Goal: Transaction & Acquisition: Purchase product/service

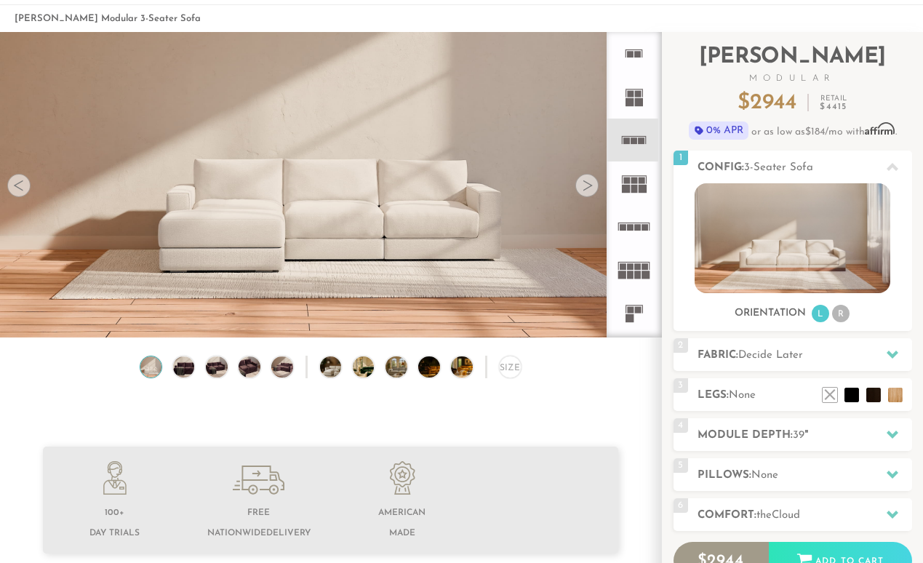
scroll to position [15577, 923]
click at [637, 281] on icon at bounding box center [633, 269] width 43 height 43
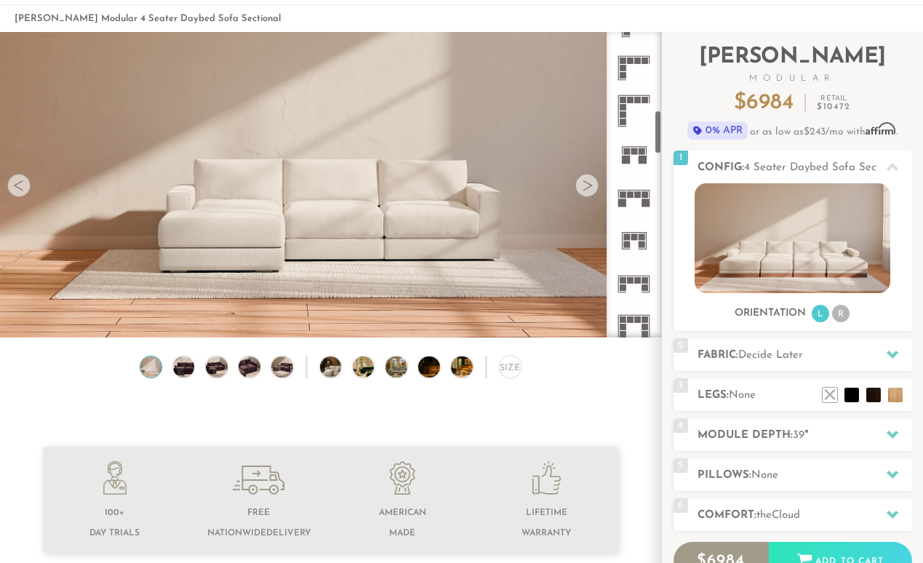
scroll to position [486, 0]
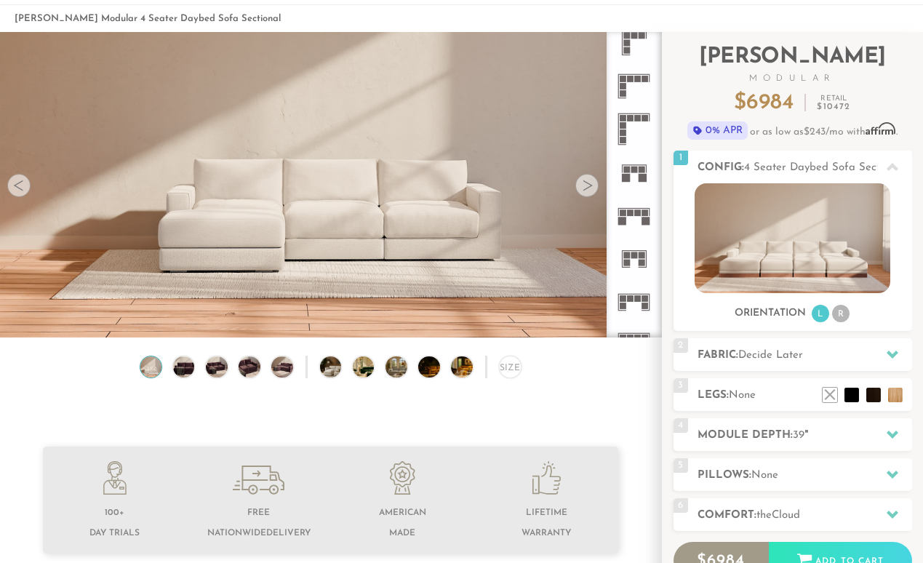
click at [636, 219] on icon at bounding box center [633, 215] width 43 height 43
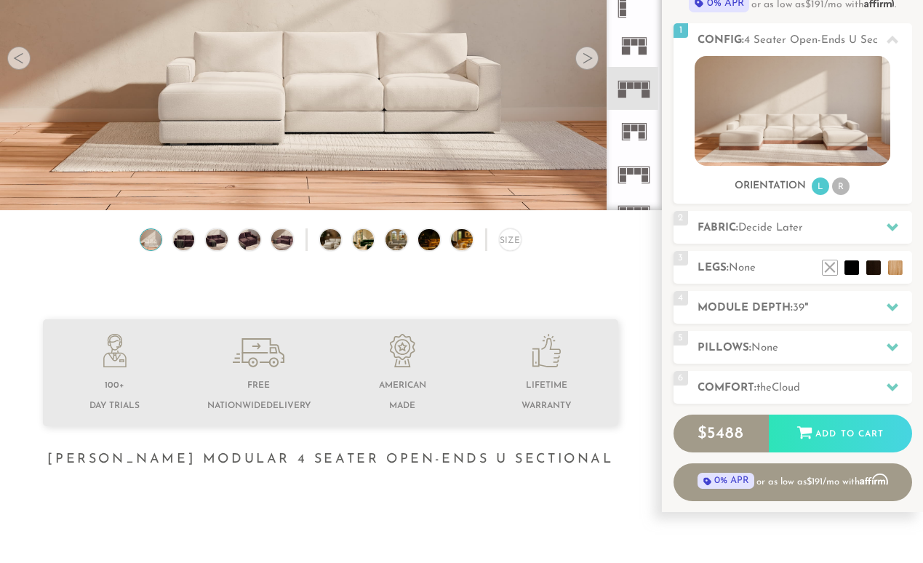
scroll to position [181, 0]
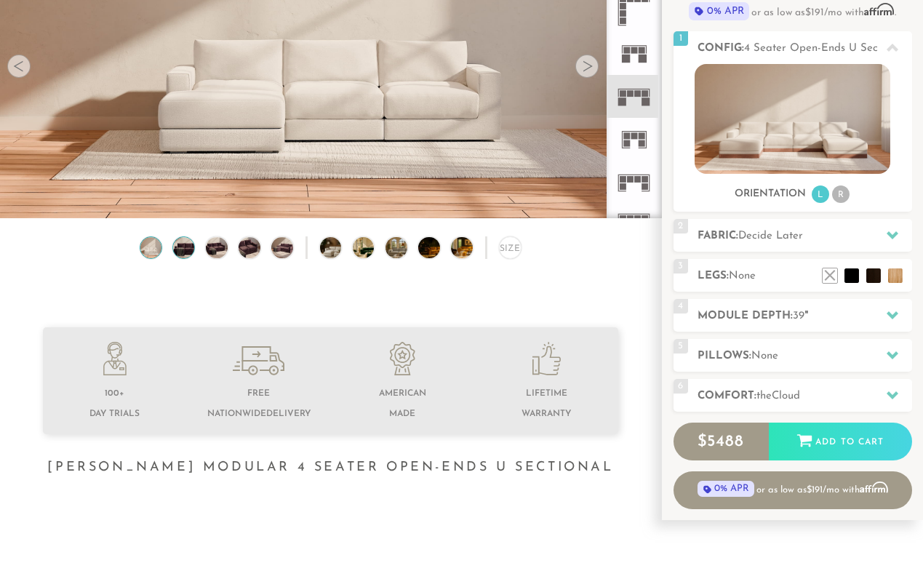
click at [183, 250] on img at bounding box center [183, 248] width 25 height 22
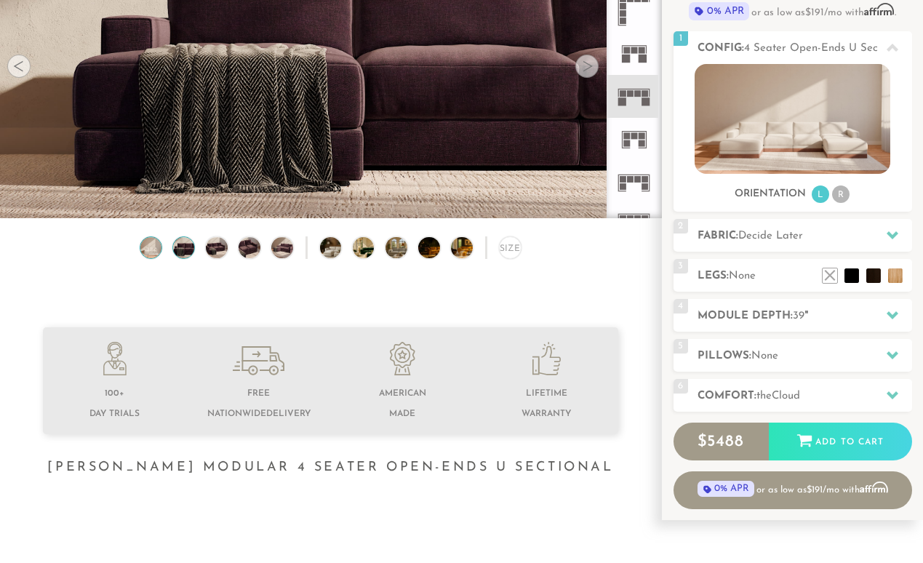
click at [152, 250] on img at bounding box center [150, 248] width 25 height 22
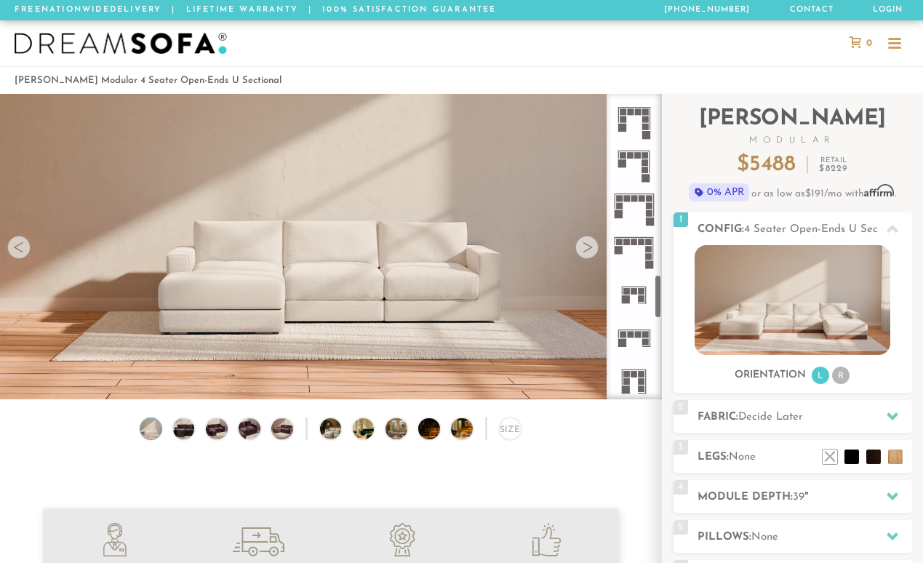
scroll to position [1213, 0]
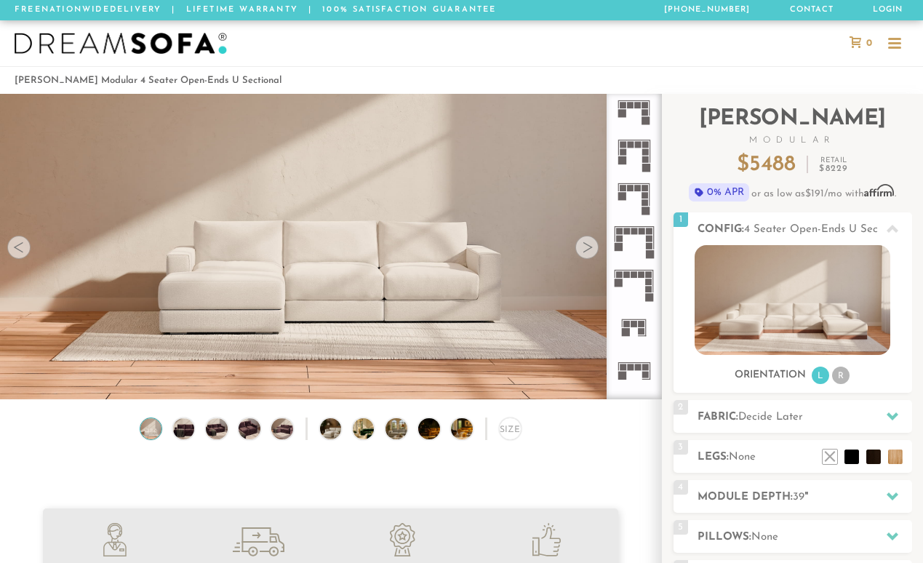
click at [638, 284] on icon at bounding box center [633, 284] width 43 height 43
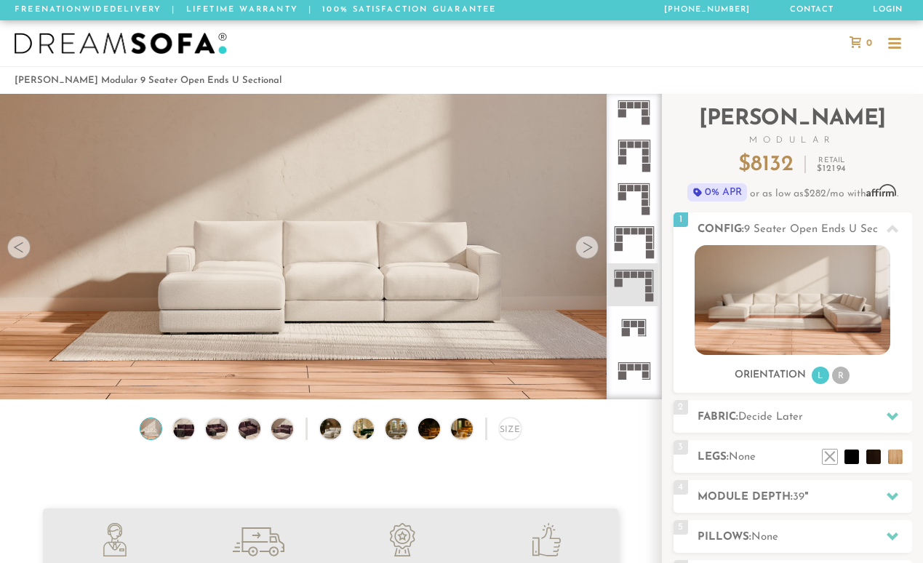
click at [632, 237] on icon at bounding box center [633, 241] width 43 height 43
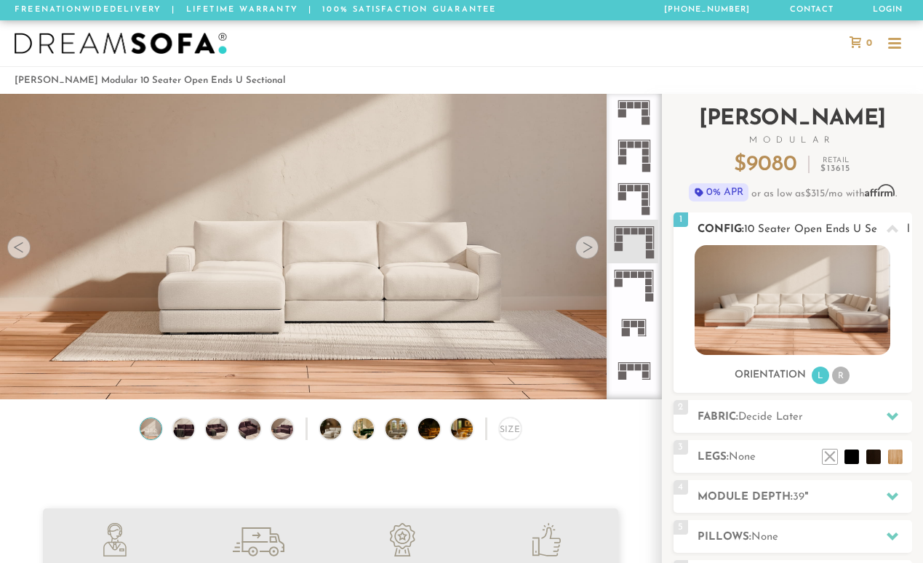
click at [840, 379] on li "R" at bounding box center [840, 374] width 17 height 17
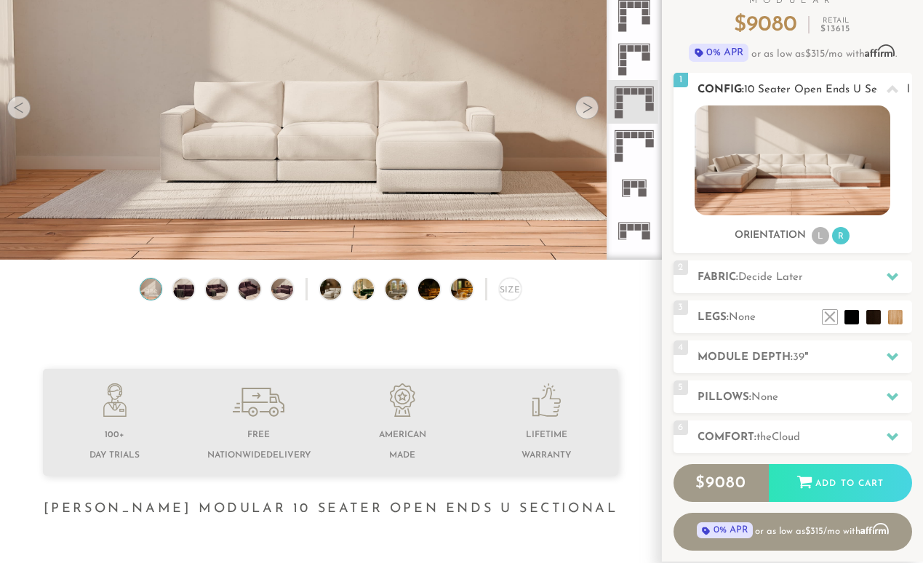
scroll to position [141, 0]
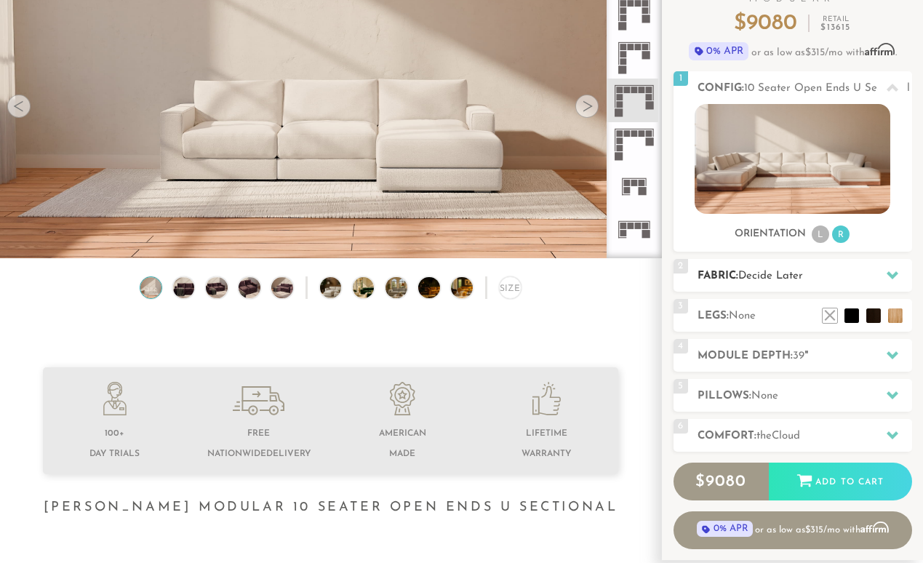
click at [792, 278] on span "Decide Later" at bounding box center [770, 275] width 65 height 11
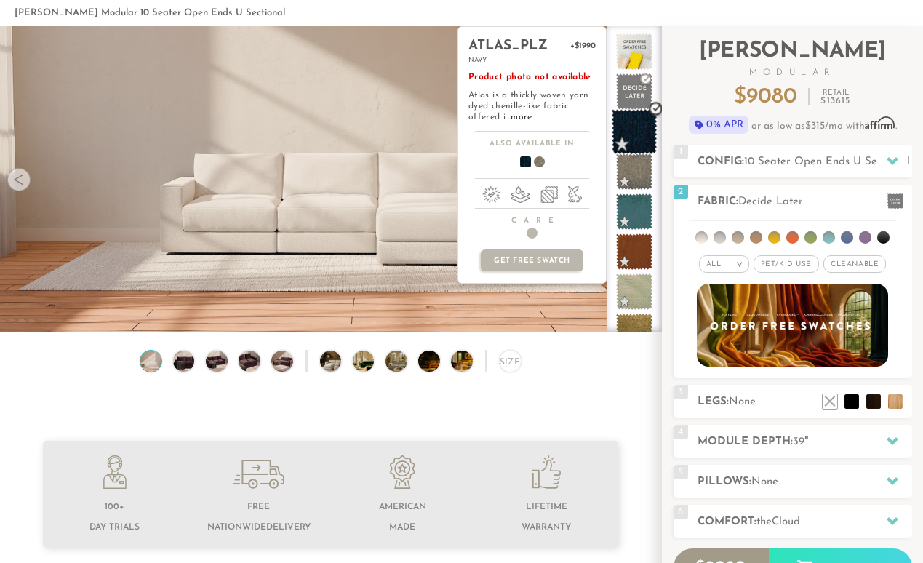
scroll to position [64, 0]
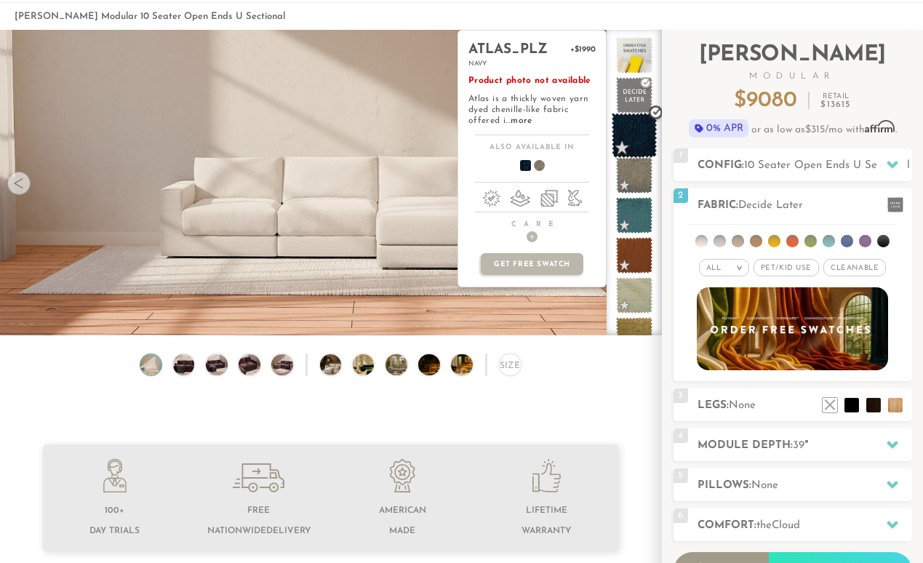
click at [638, 138] on span at bounding box center [634, 136] width 46 height 46
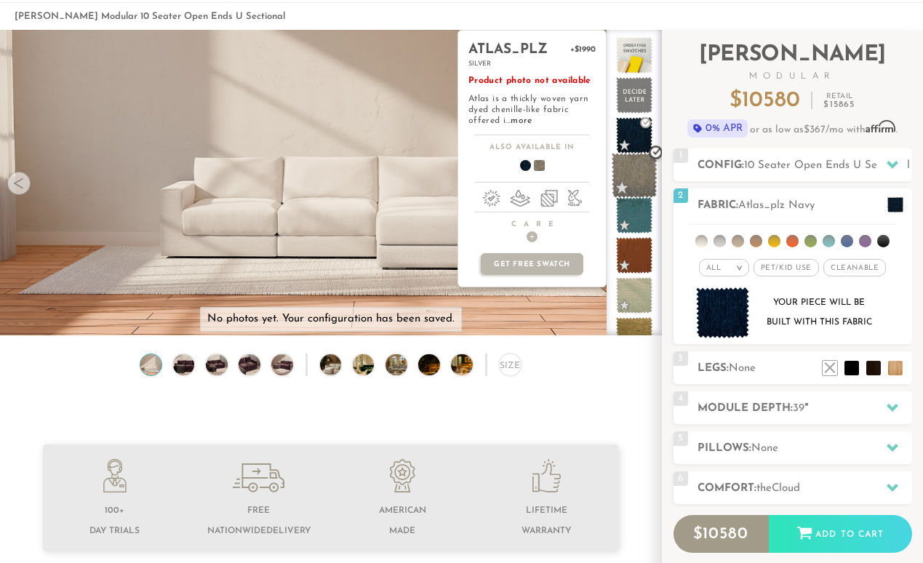
click at [634, 180] on span at bounding box center [634, 176] width 46 height 46
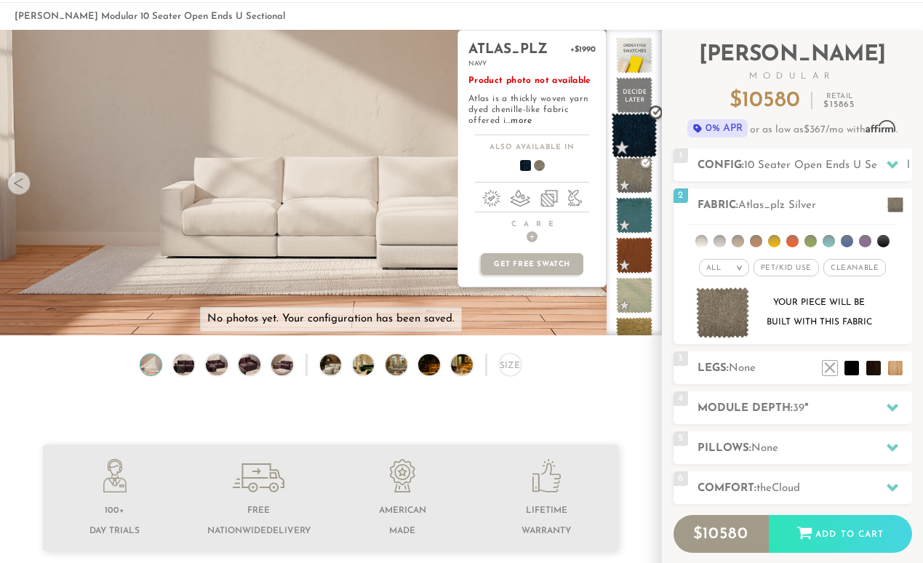
click at [635, 123] on span at bounding box center [634, 136] width 46 height 46
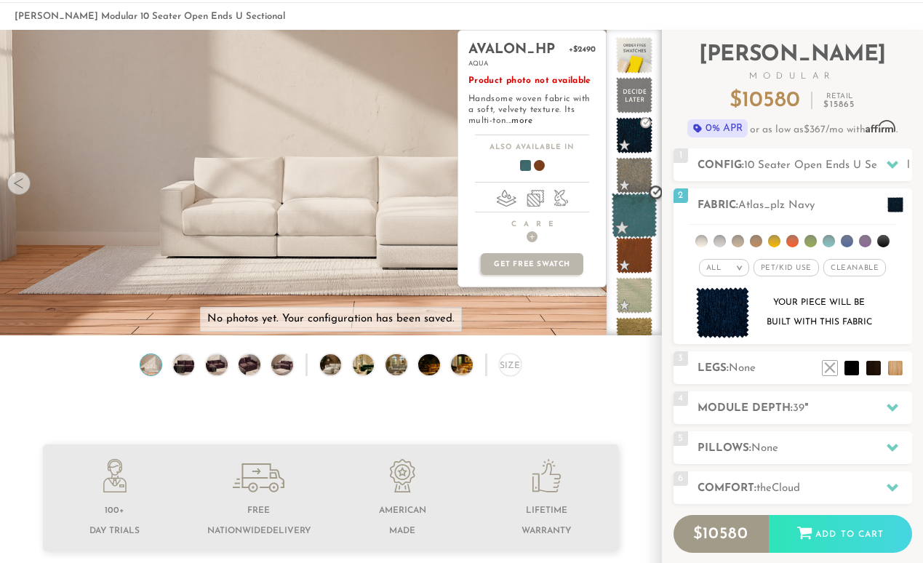
click at [634, 206] on span at bounding box center [634, 216] width 46 height 46
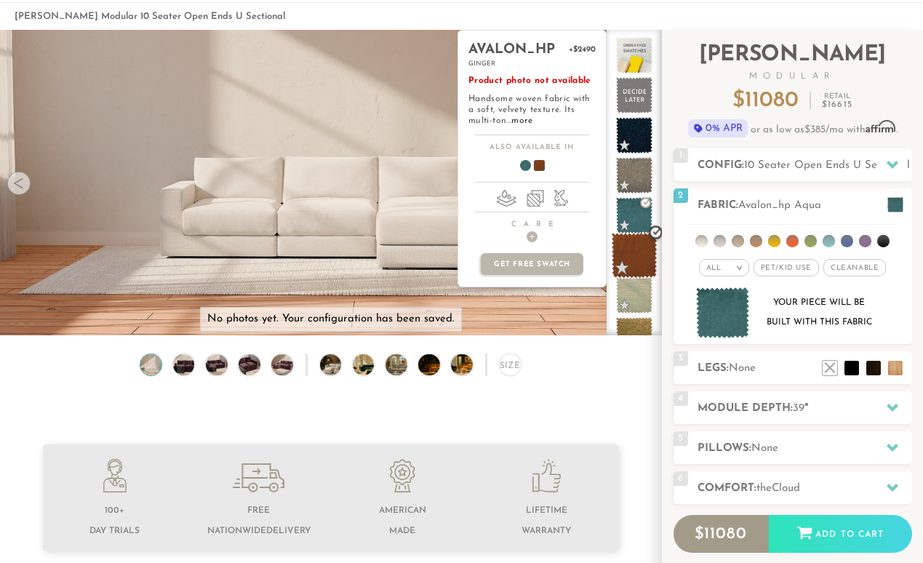
click at [638, 252] on span at bounding box center [634, 256] width 46 height 46
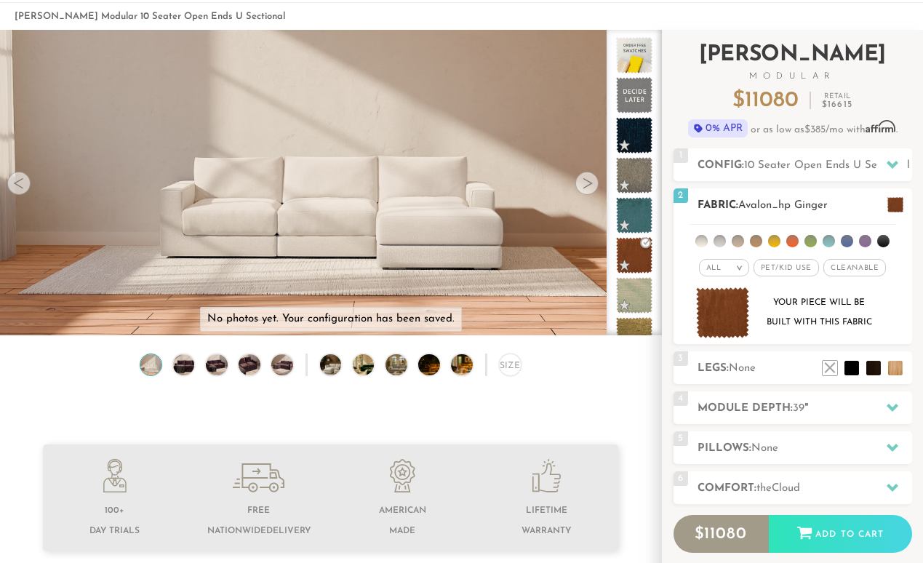
click at [732, 240] on li at bounding box center [737, 241] width 12 height 12
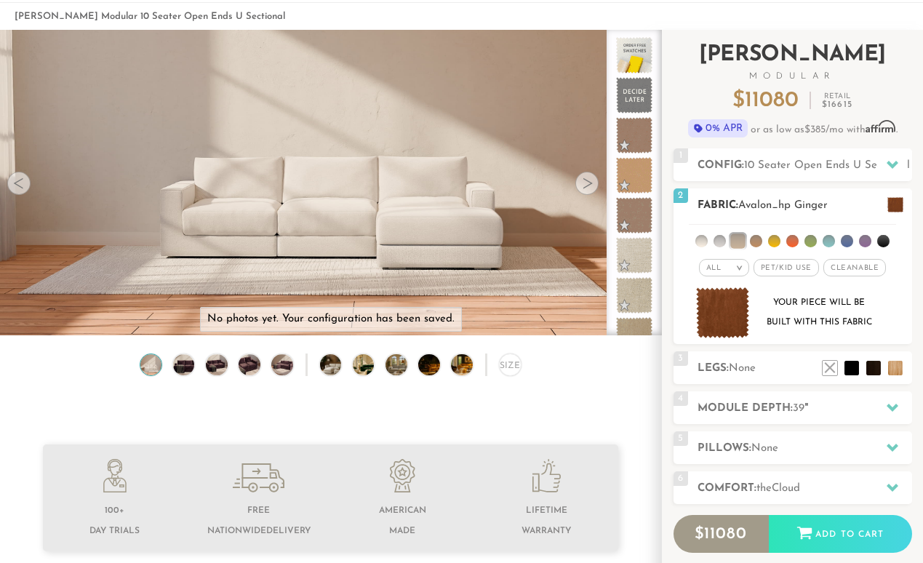
click at [713, 239] on ul at bounding box center [791, 238] width 207 height 27
click at [717, 239] on li at bounding box center [719, 241] width 12 height 12
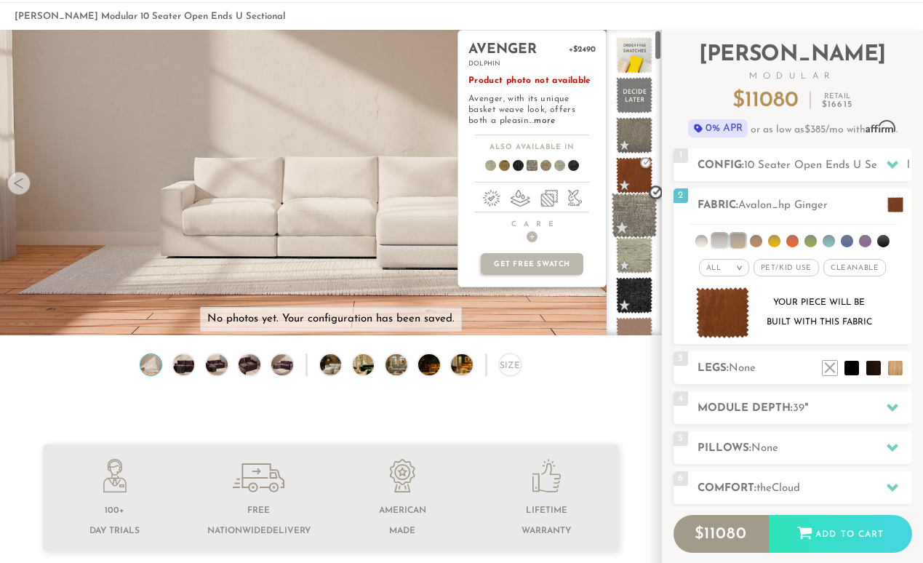
click at [639, 219] on span at bounding box center [634, 216] width 46 height 46
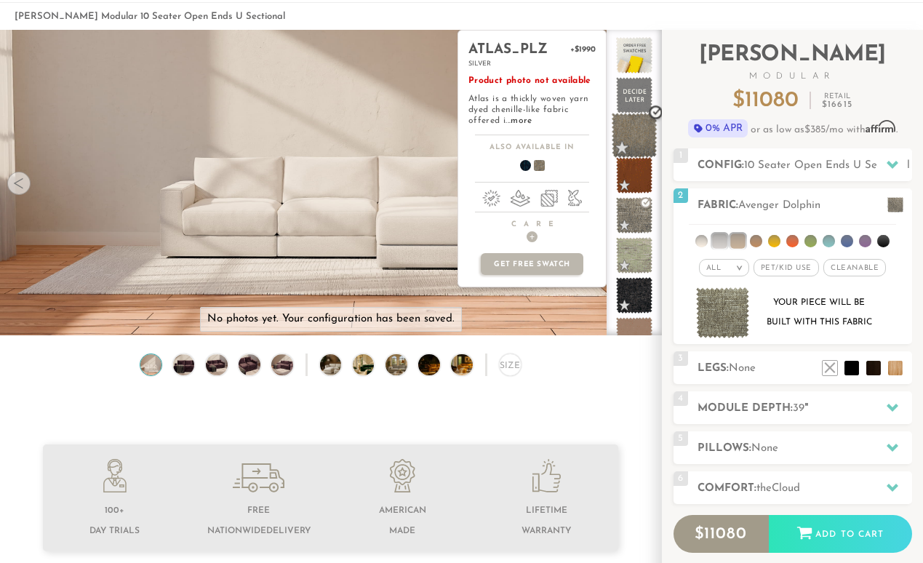
click at [633, 140] on span at bounding box center [634, 136] width 46 height 46
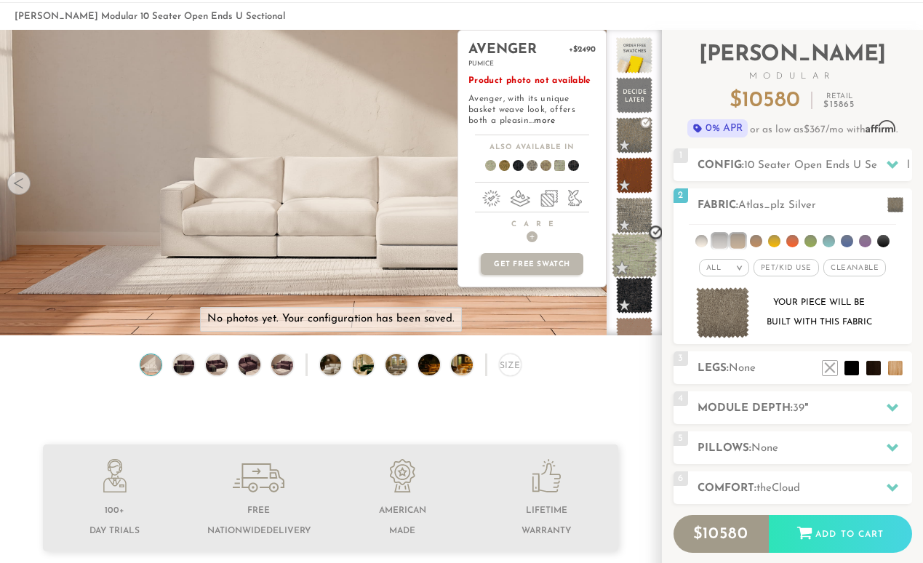
click at [634, 256] on span at bounding box center [634, 256] width 46 height 46
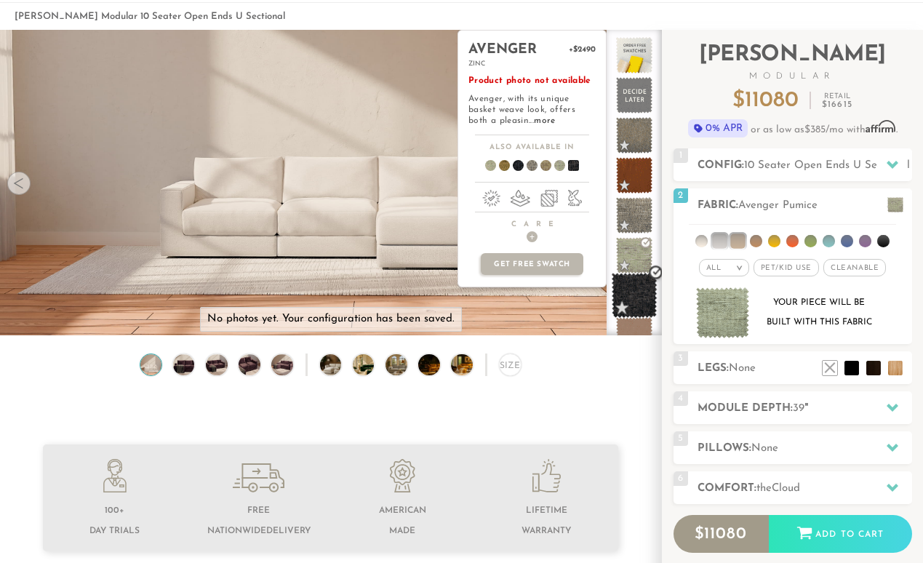
click at [634, 290] on span at bounding box center [634, 296] width 46 height 46
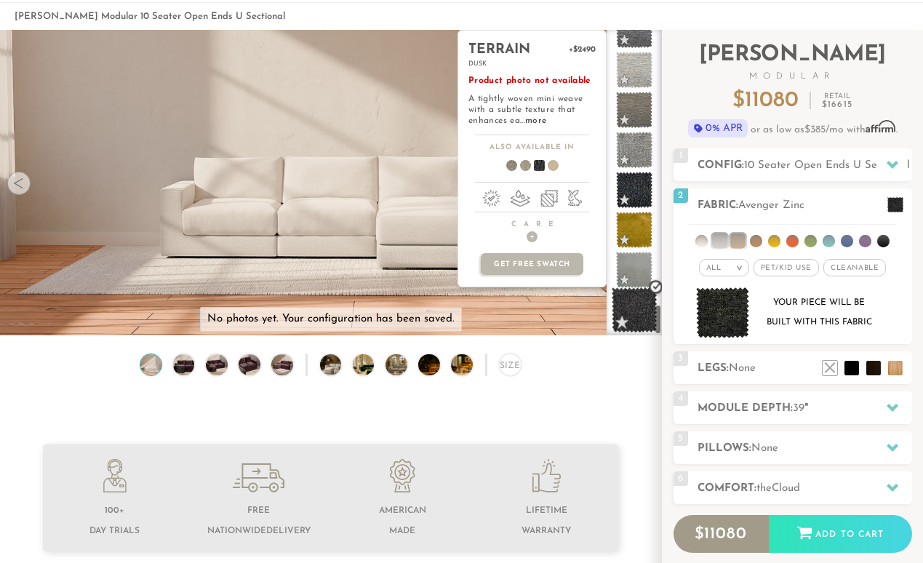
scroll to position [2744, 0]
click at [634, 313] on span at bounding box center [634, 310] width 46 height 46
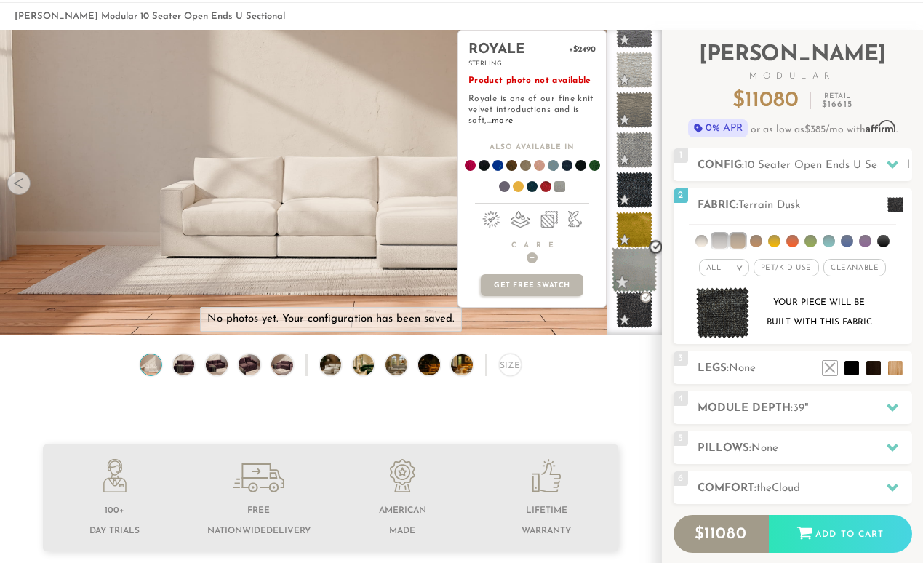
click at [640, 269] on span at bounding box center [634, 270] width 46 height 46
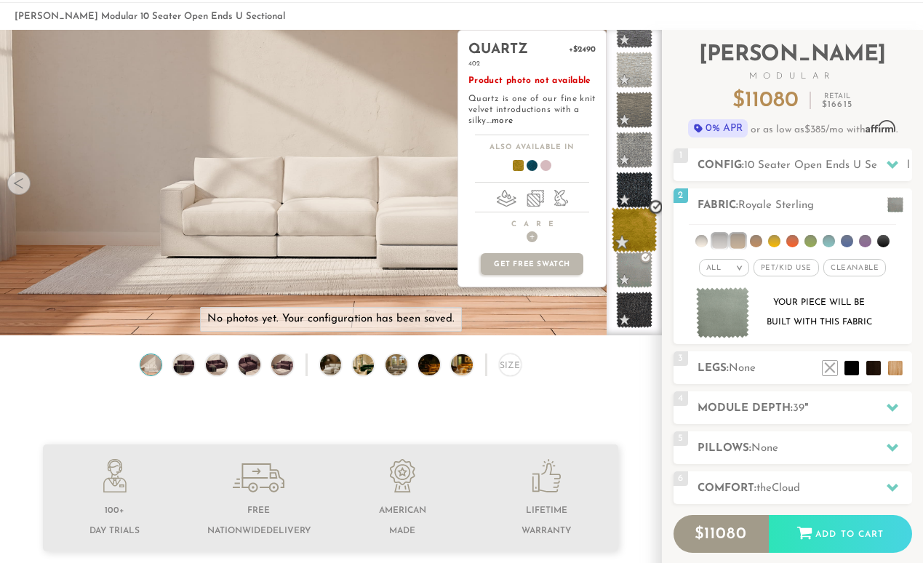
click at [639, 227] on span at bounding box center [634, 230] width 46 height 46
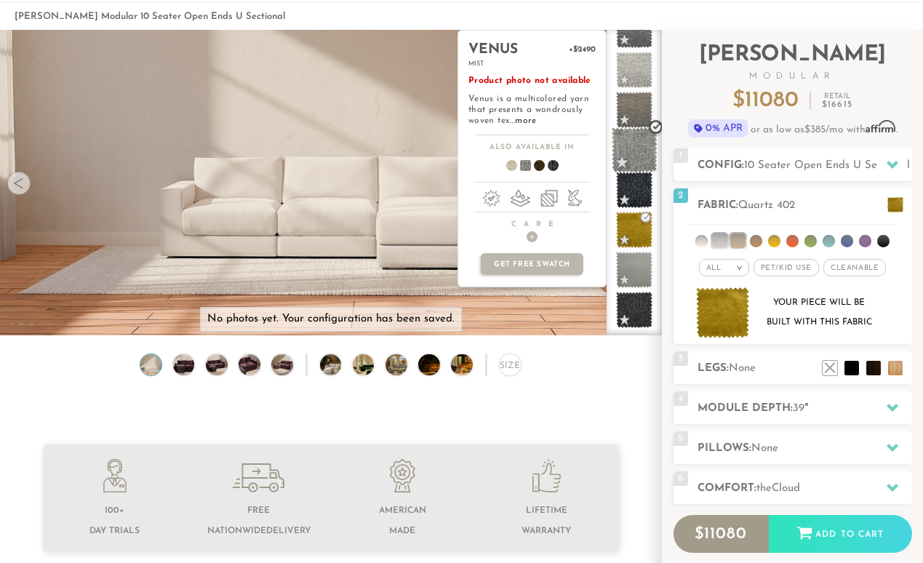
click at [631, 156] on span at bounding box center [634, 150] width 46 height 46
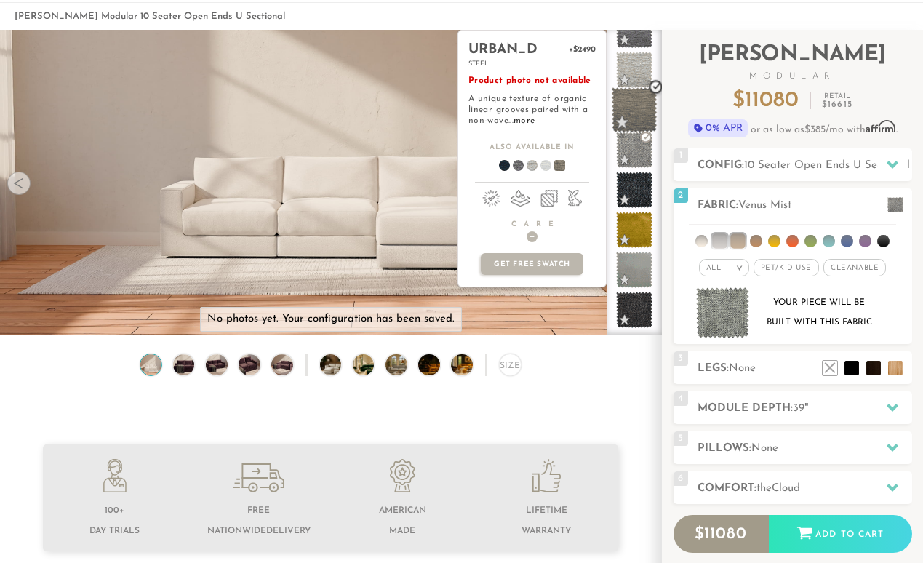
click at [632, 113] on span at bounding box center [634, 110] width 46 height 46
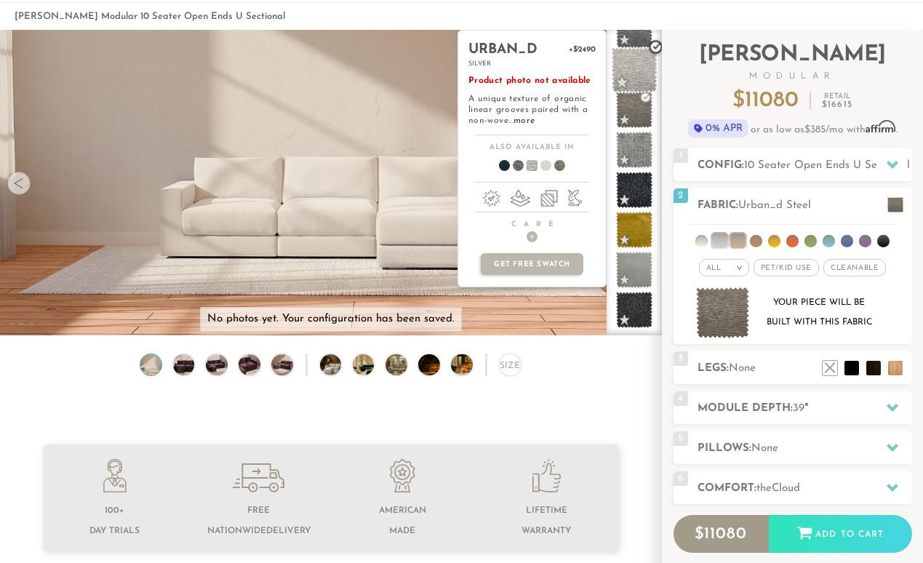
click at [632, 63] on span at bounding box center [634, 70] width 46 height 46
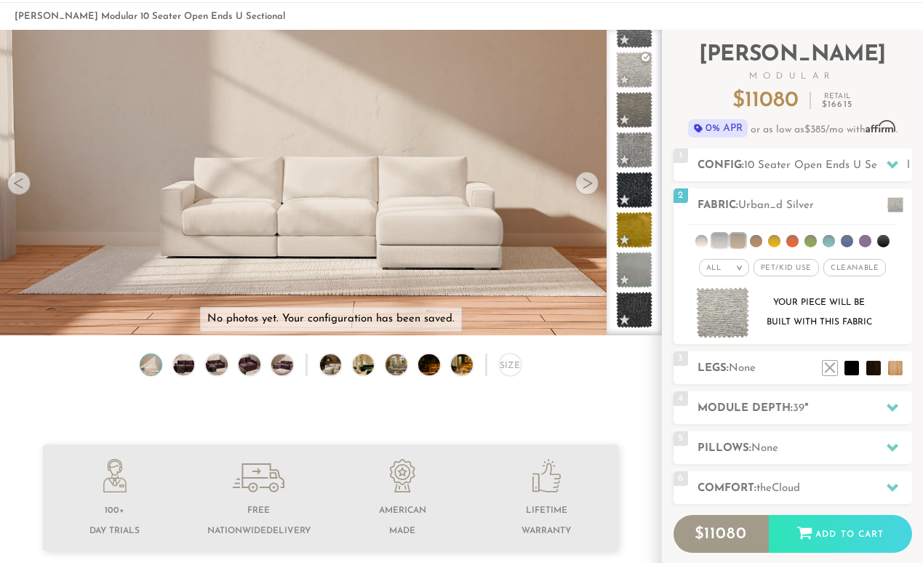
click at [638, 25] on ol "[PERSON_NAME] Modular 10 Seater Open Ends U Sectional" at bounding box center [461, 17] width 893 height 20
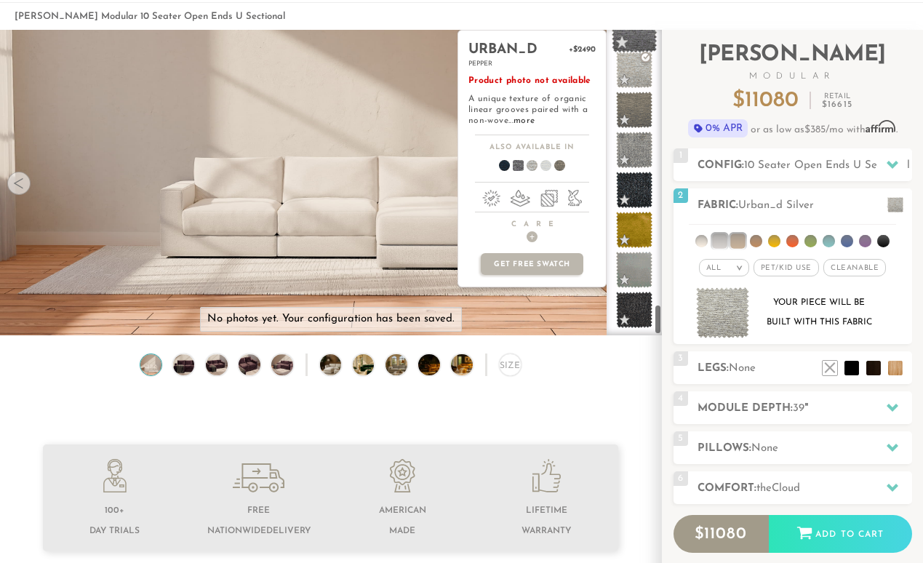
click at [638, 40] on span at bounding box center [634, 30] width 46 height 46
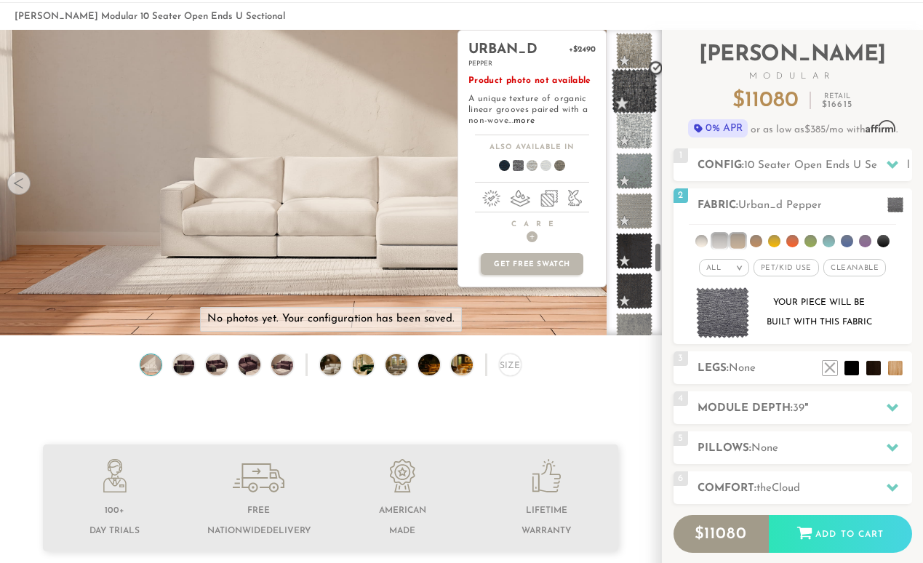
scroll to position [2151, 0]
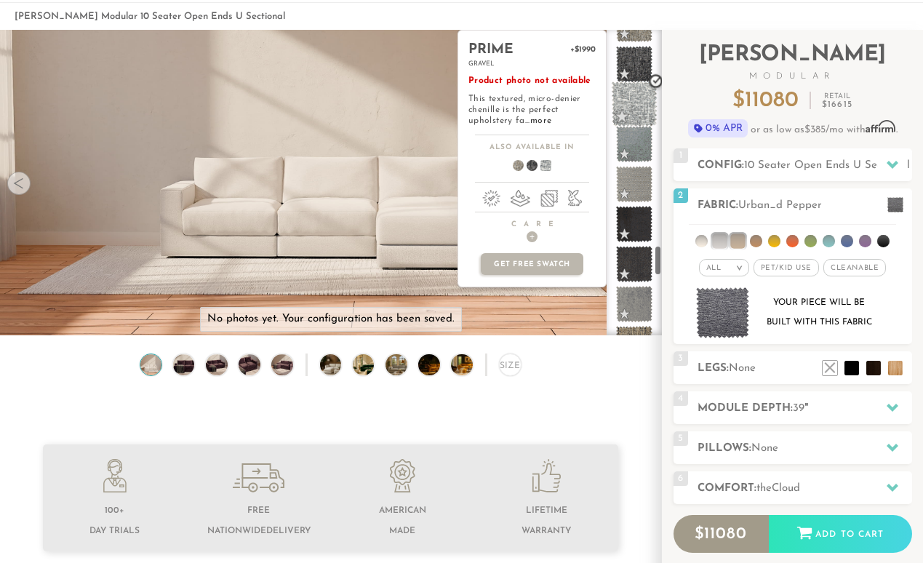
click at [635, 103] on span at bounding box center [634, 104] width 46 height 46
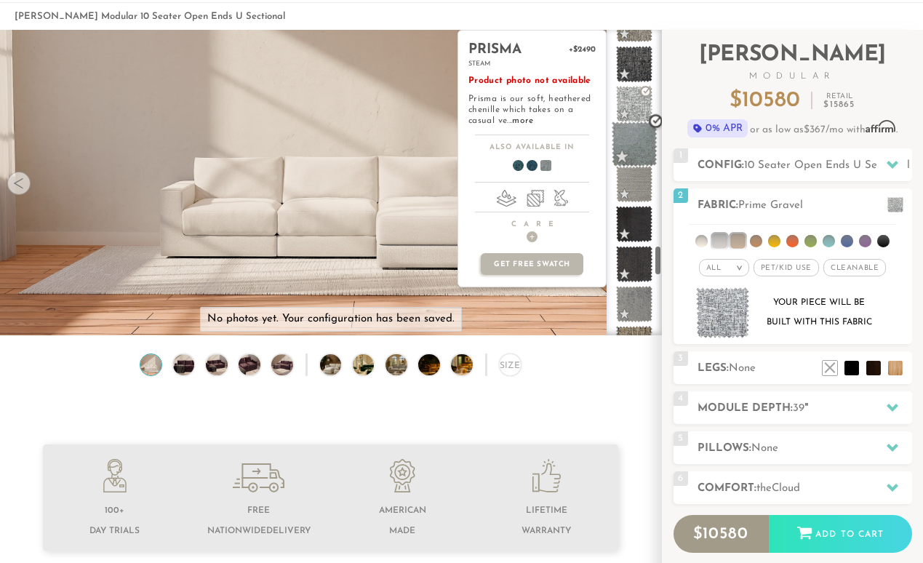
click at [638, 147] on span at bounding box center [634, 144] width 46 height 46
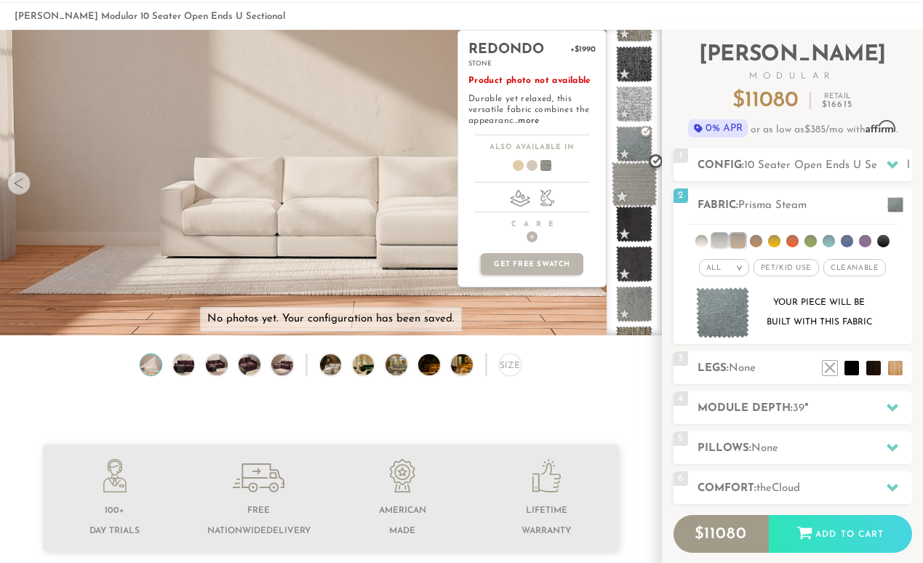
click at [639, 190] on span at bounding box center [634, 184] width 46 height 46
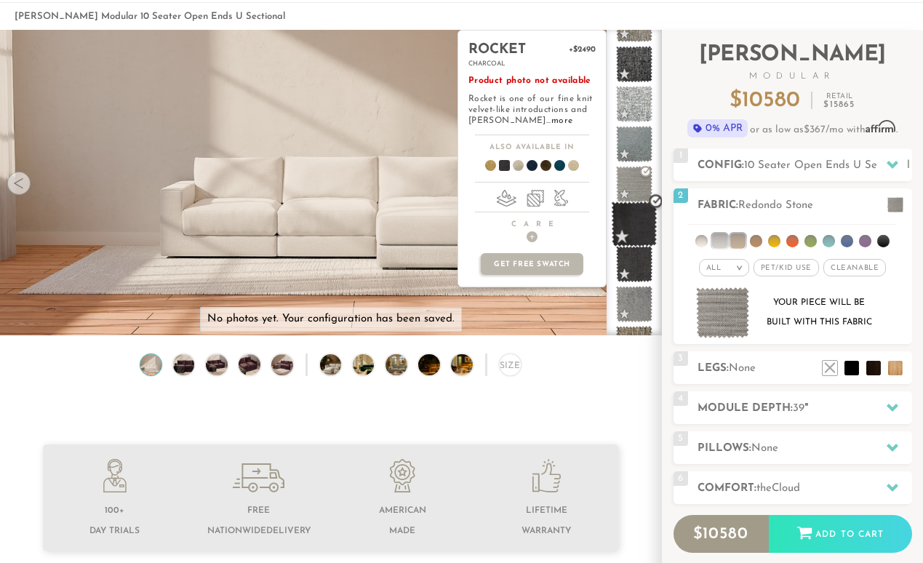
click at [639, 233] on span at bounding box center [634, 224] width 46 height 46
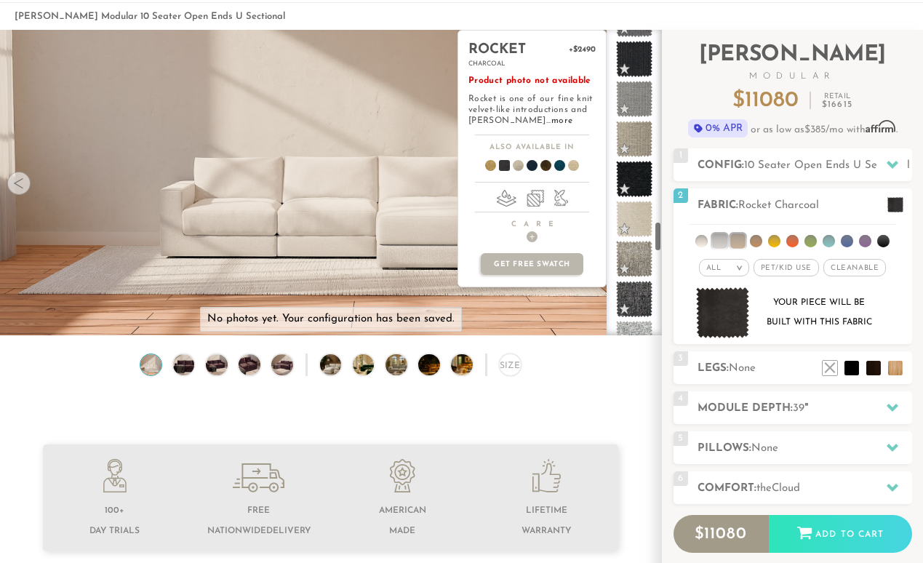
scroll to position [1914, 0]
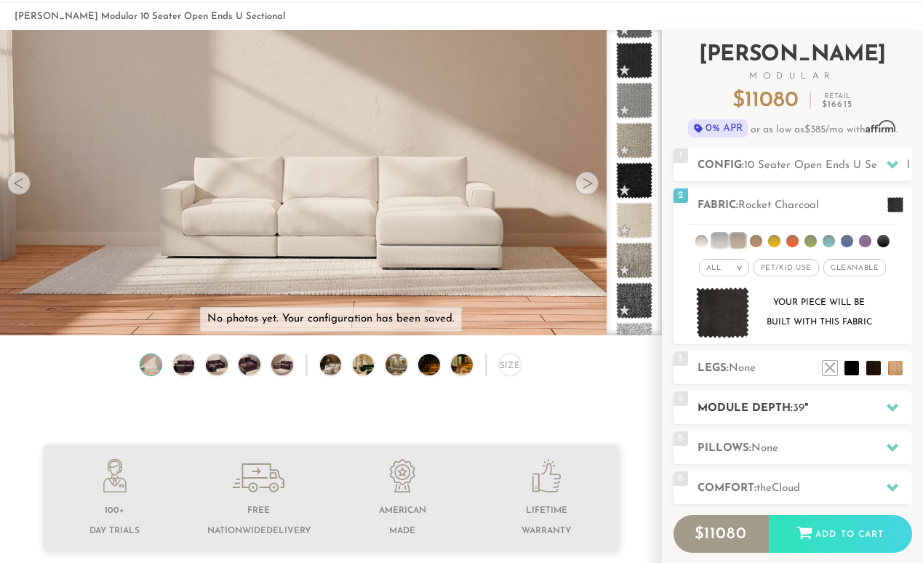
click at [787, 414] on h2 "Module Depth: 39 "" at bounding box center [804, 408] width 214 height 17
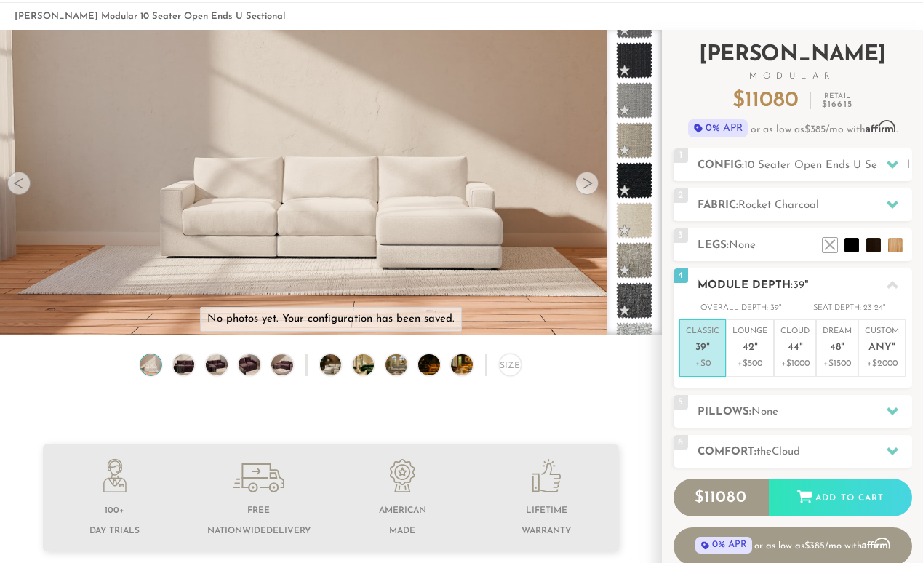
scroll to position [121, 0]
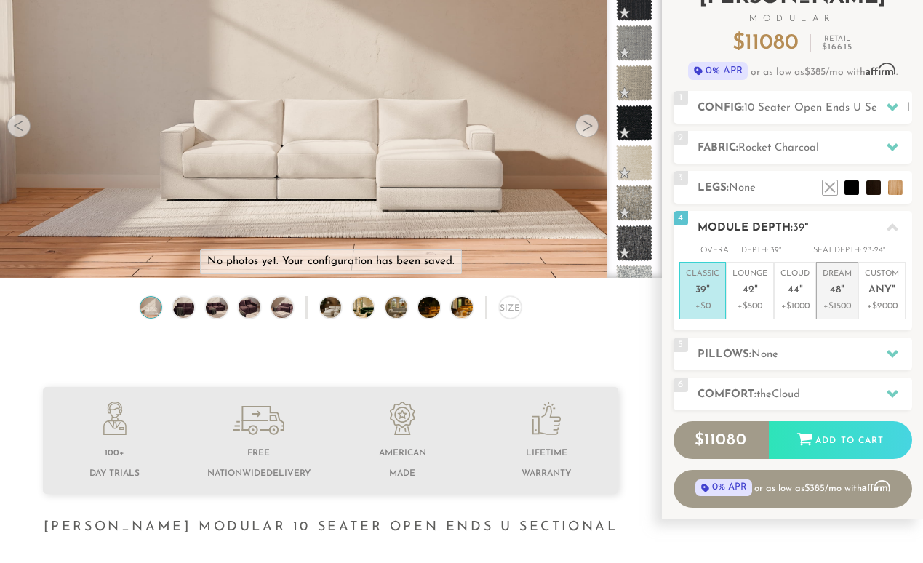
click at [834, 294] on span "48" at bounding box center [835, 290] width 11 height 12
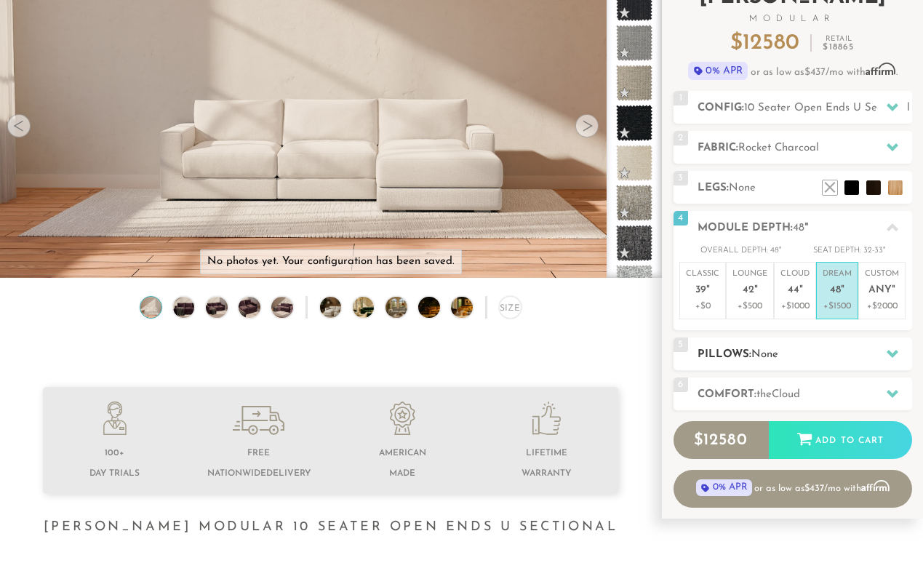
click at [787, 354] on h2 "Pillows: None" at bounding box center [804, 354] width 214 height 17
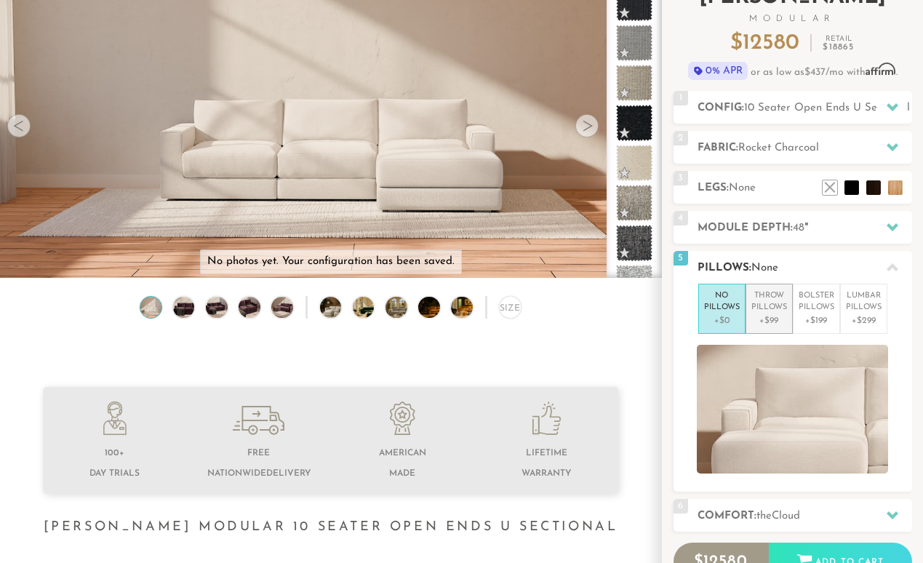
click at [776, 310] on p "Throw Pillows" at bounding box center [769, 302] width 36 height 24
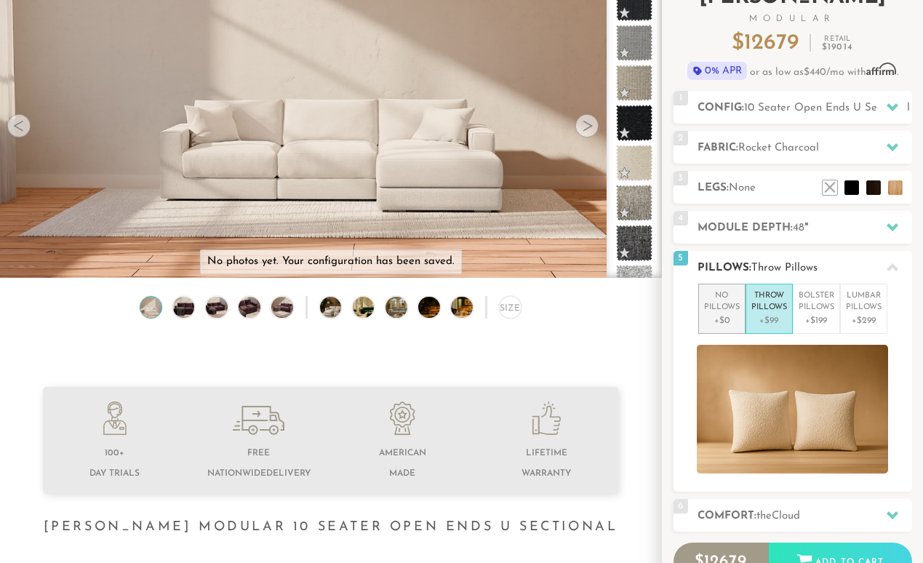
click at [732, 308] on p "No Pillows" at bounding box center [722, 302] width 36 height 24
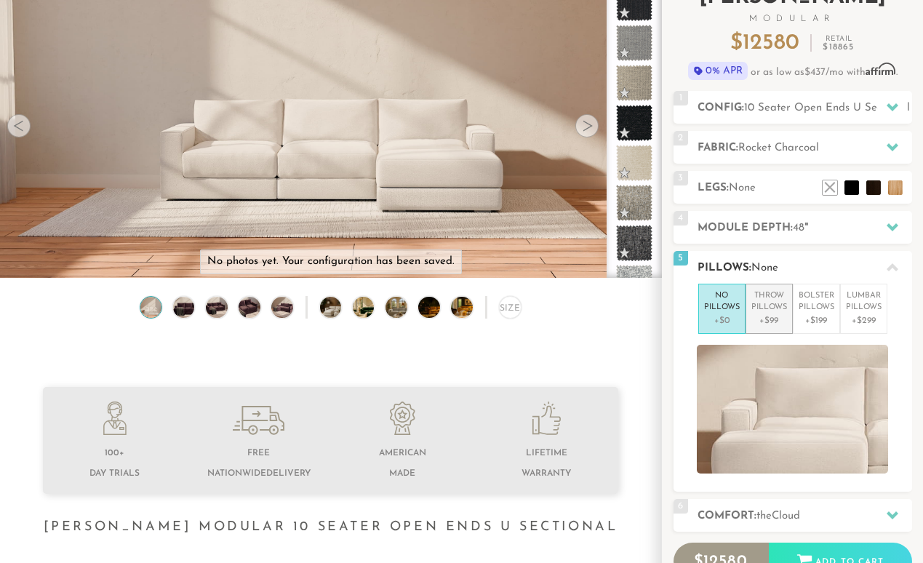
click at [757, 310] on p "Throw Pillows" at bounding box center [769, 302] width 36 height 24
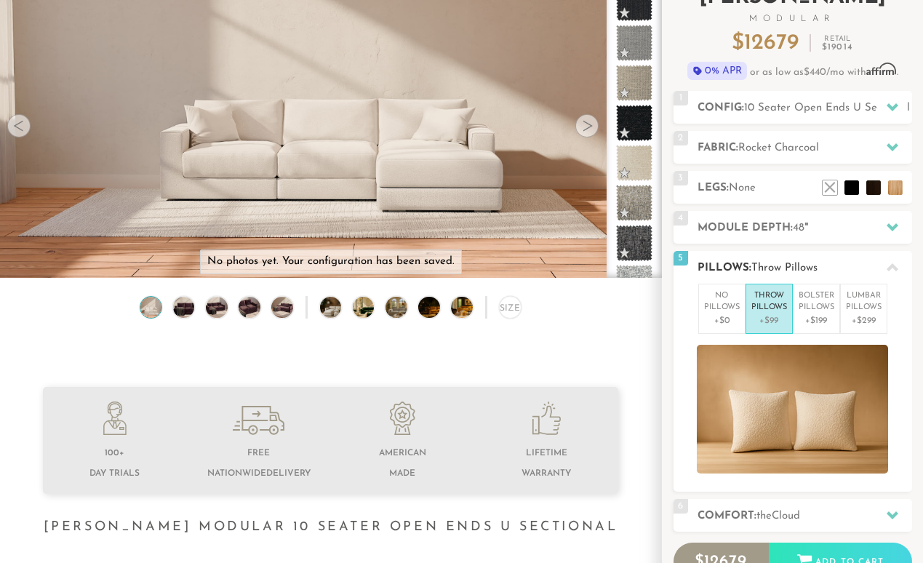
click at [799, 262] on span "Throw Pillows" at bounding box center [784, 267] width 66 height 11
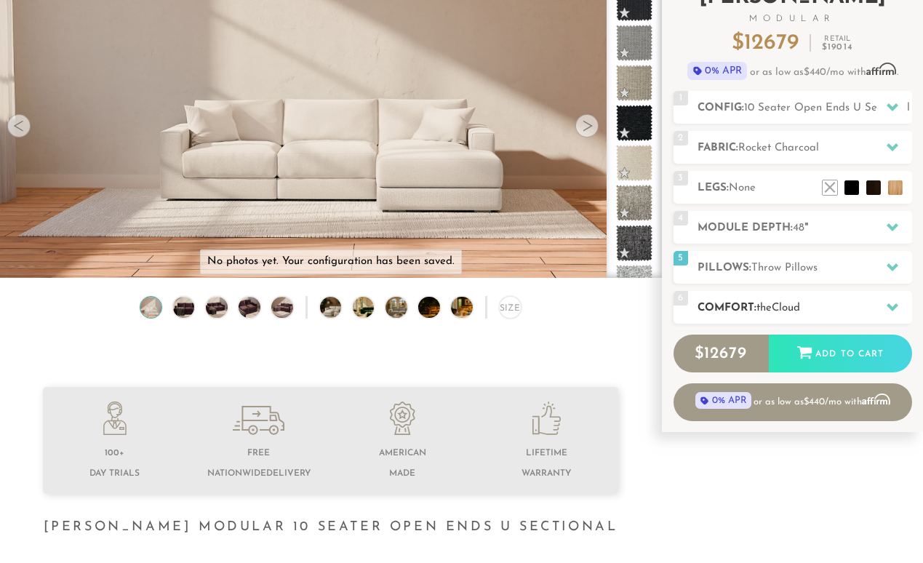
click at [793, 308] on span "Cloud" at bounding box center [785, 307] width 28 height 11
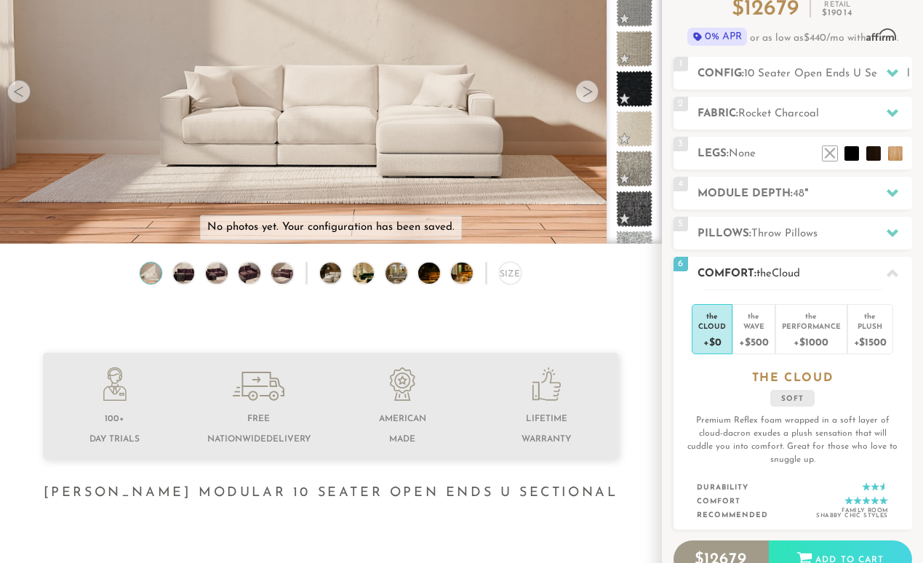
scroll to position [142, 0]
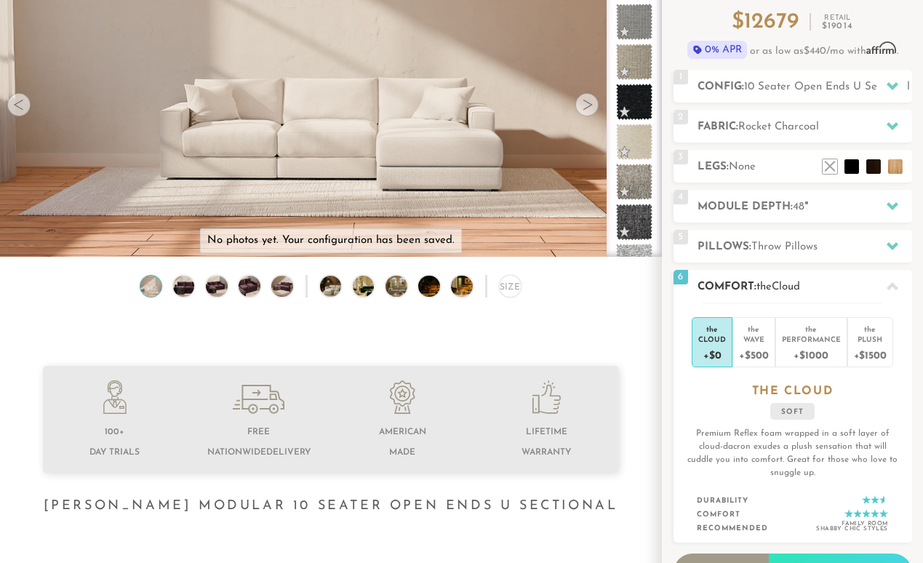
click at [812, 291] on h2 "Comfort: the Cloud" at bounding box center [804, 286] width 214 height 17
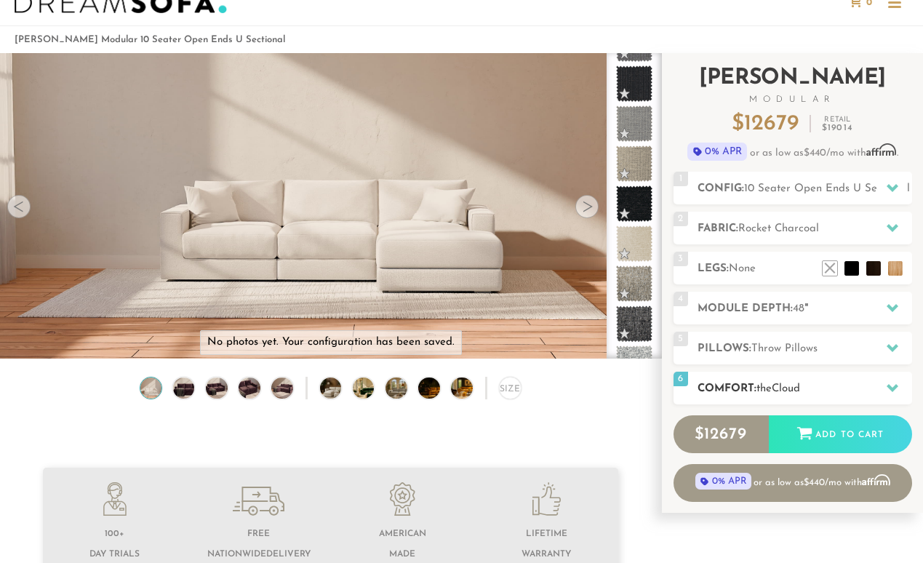
scroll to position [37, 0]
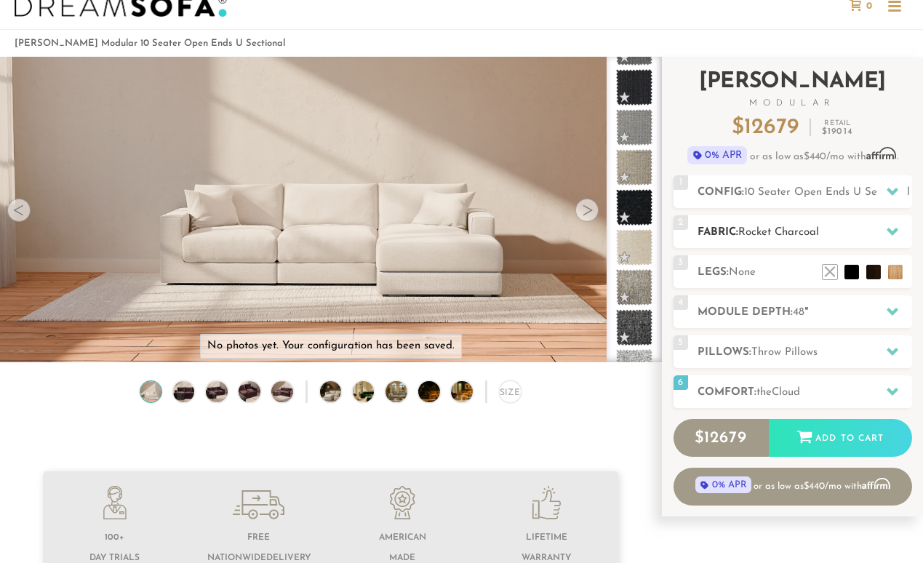
click at [776, 236] on span "Rocket Charcoal" at bounding box center [778, 232] width 81 height 11
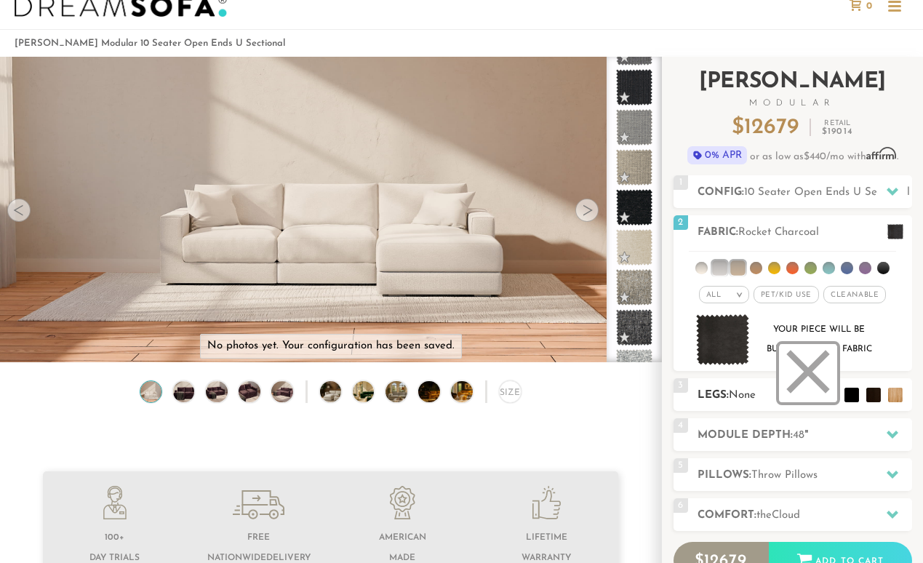
click at [830, 389] on li at bounding box center [808, 373] width 58 height 58
click at [755, 438] on h2 "Module Depth: 48 "" at bounding box center [804, 435] width 214 height 17
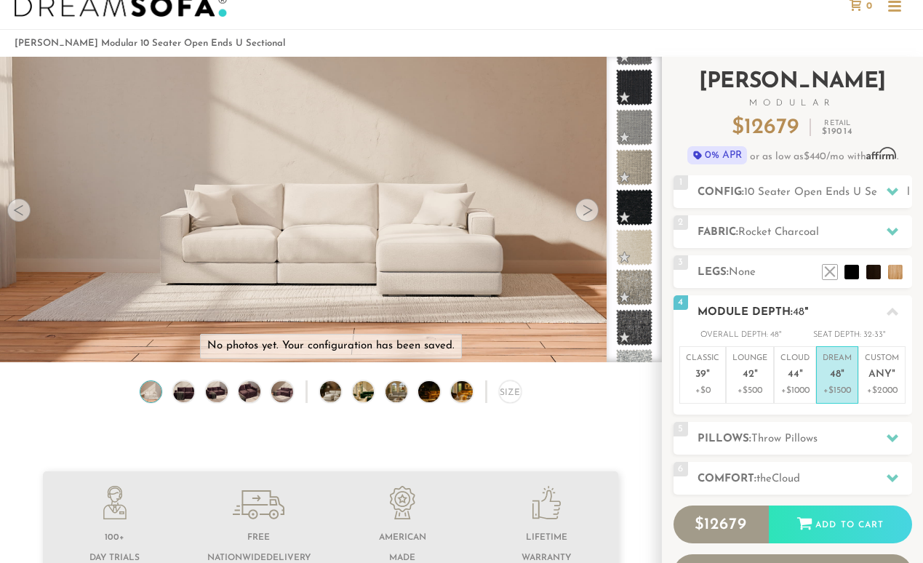
click at [781, 308] on h2 "Module Depth: 48 "" at bounding box center [804, 312] width 214 height 17
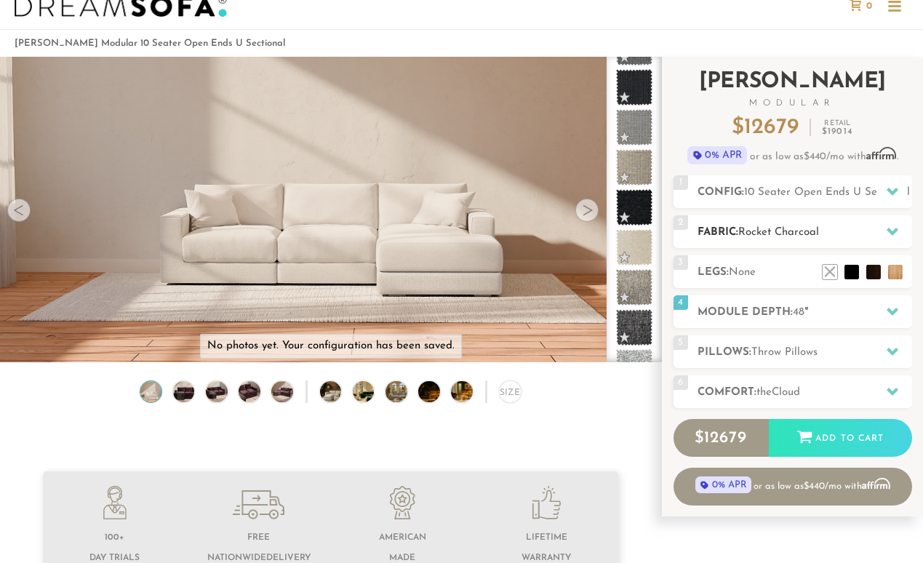
click at [771, 231] on span "Rocket Charcoal" at bounding box center [778, 232] width 81 height 11
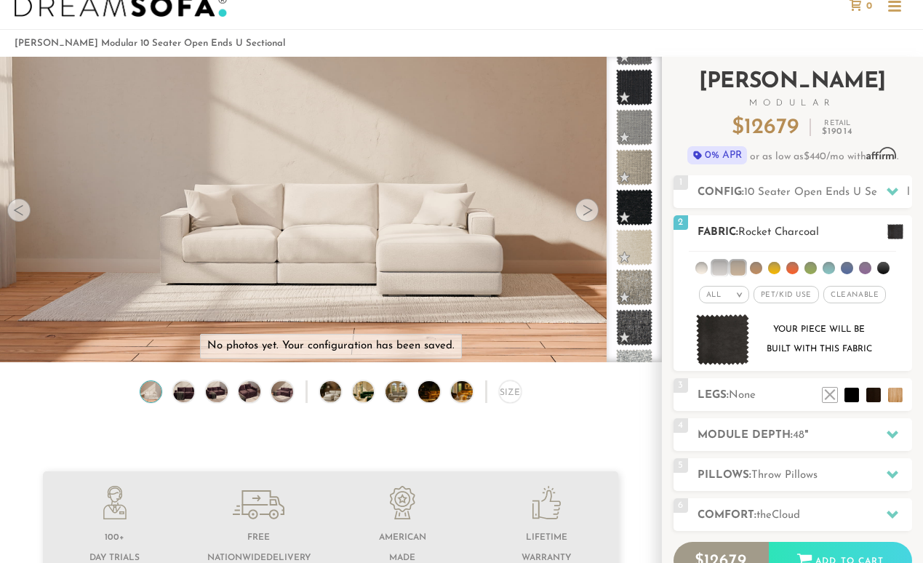
click at [738, 264] on li at bounding box center [737, 267] width 15 height 15
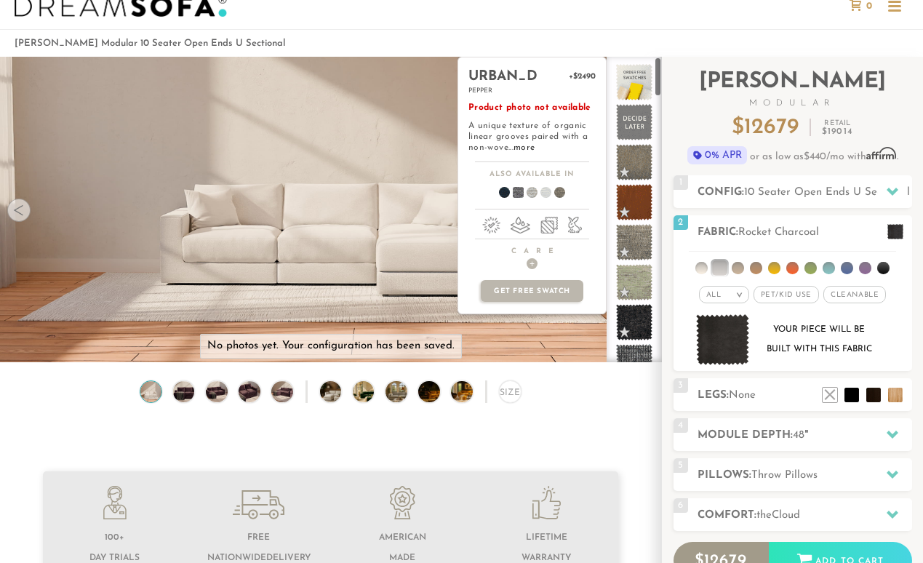
scroll to position [0, 0]
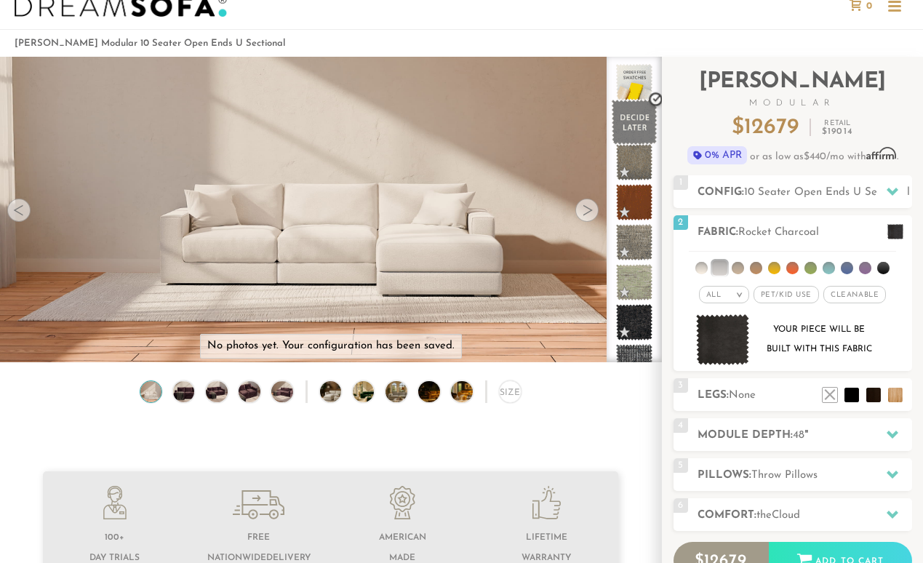
click at [632, 124] on span at bounding box center [634, 123] width 46 height 46
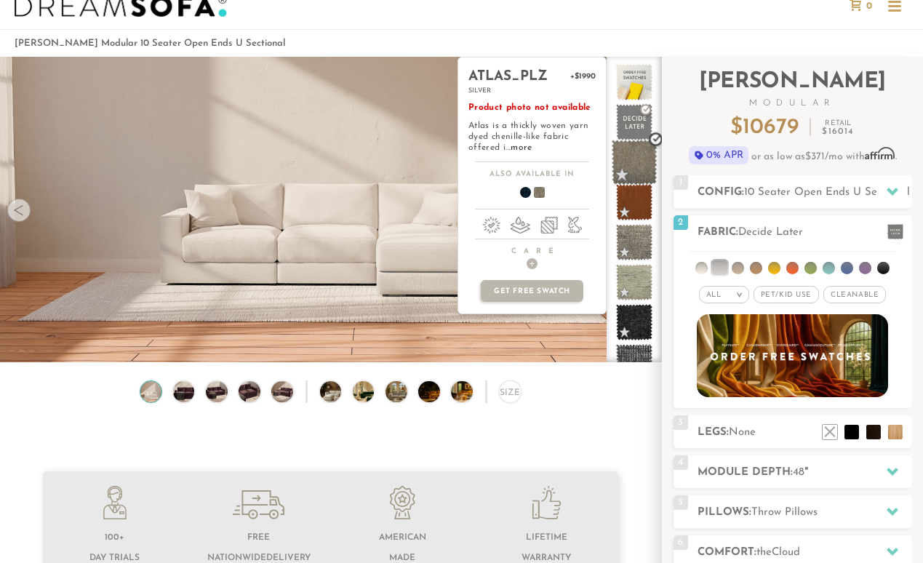
click at [635, 169] on span at bounding box center [634, 163] width 46 height 46
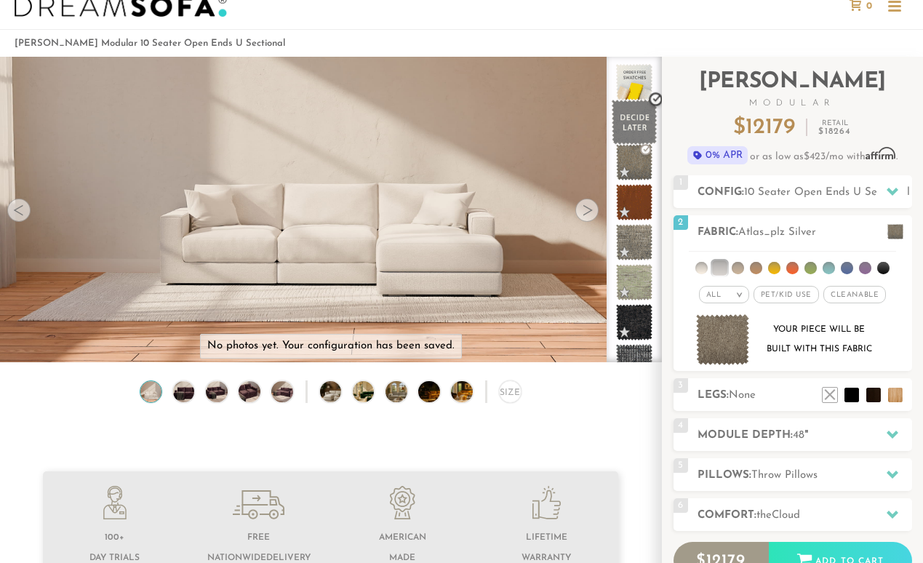
click at [630, 115] on span at bounding box center [634, 123] width 46 height 46
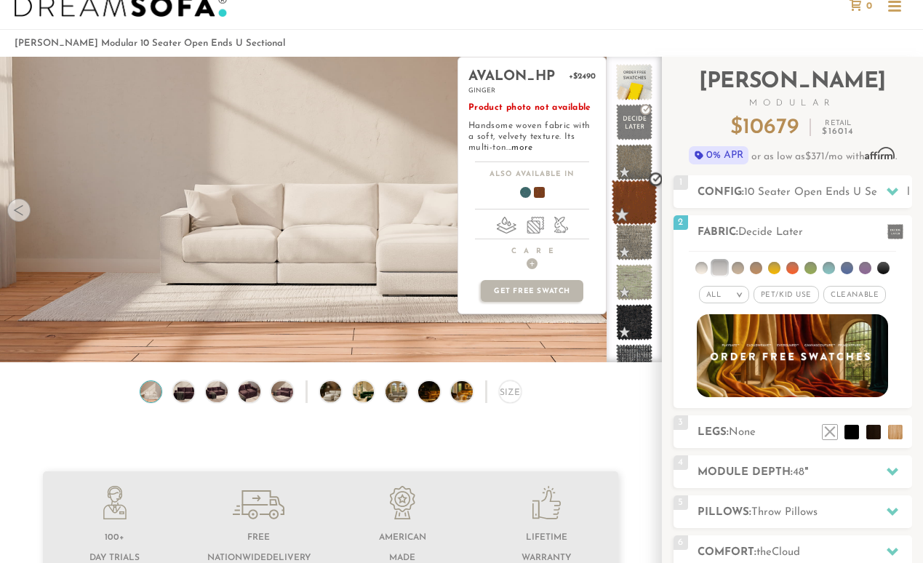
click at [631, 197] on span at bounding box center [634, 203] width 46 height 46
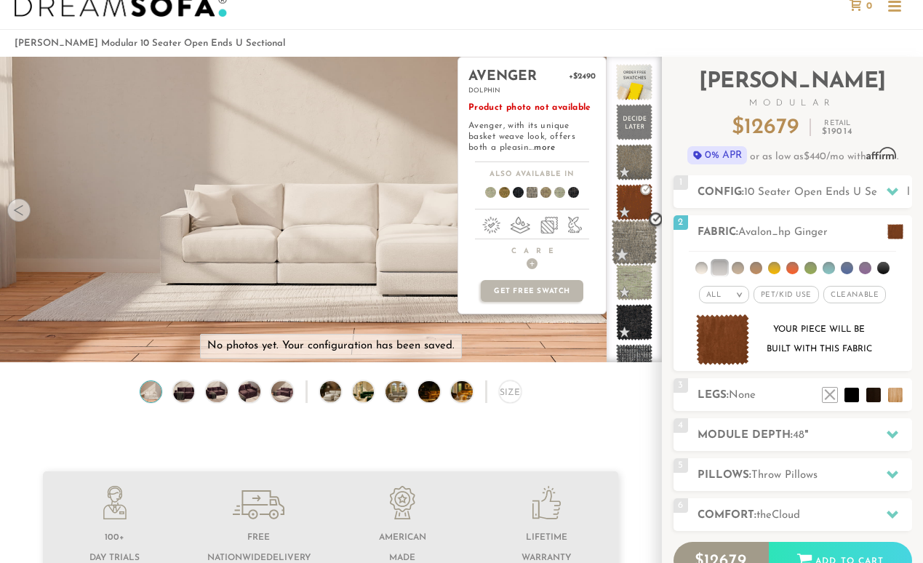
click at [633, 241] on span at bounding box center [634, 243] width 46 height 46
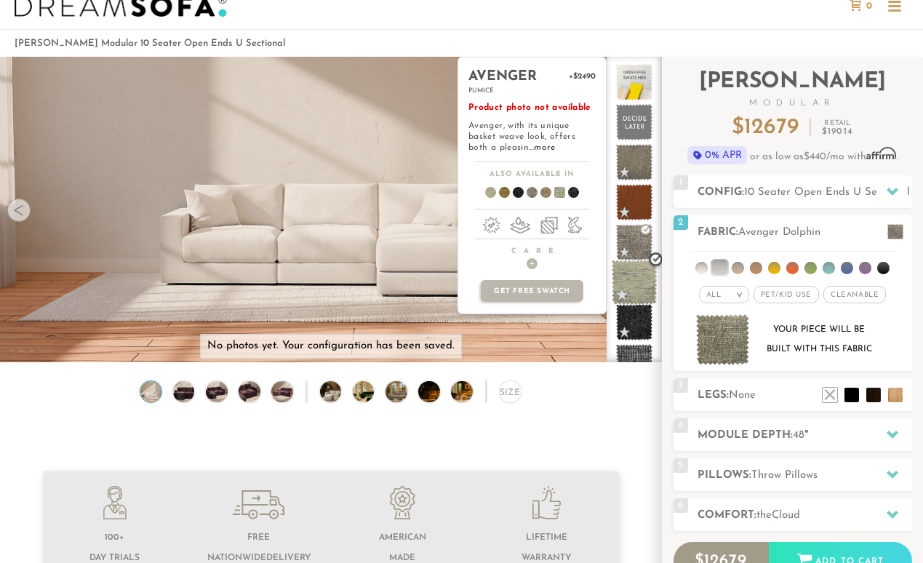
click at [633, 292] on span at bounding box center [634, 283] width 46 height 46
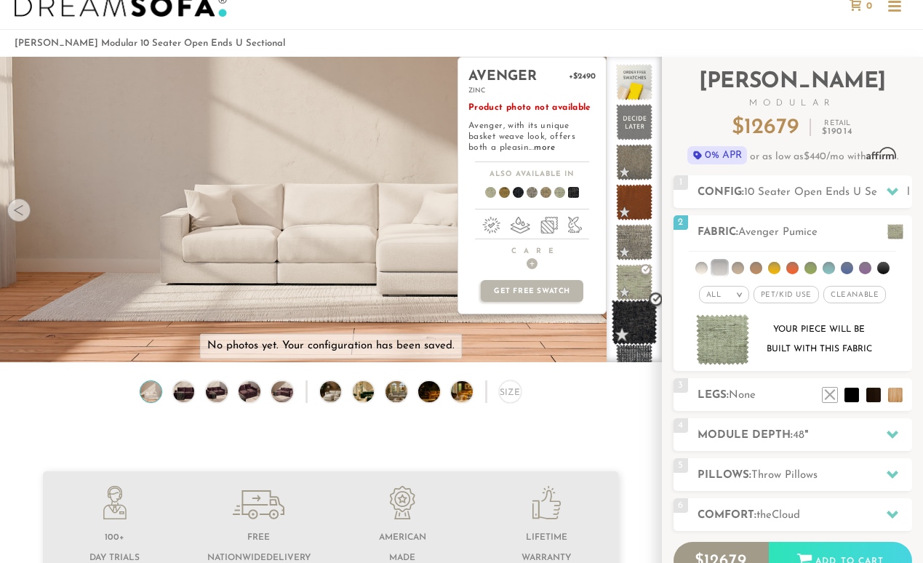
click at [632, 320] on span at bounding box center [634, 323] width 46 height 46
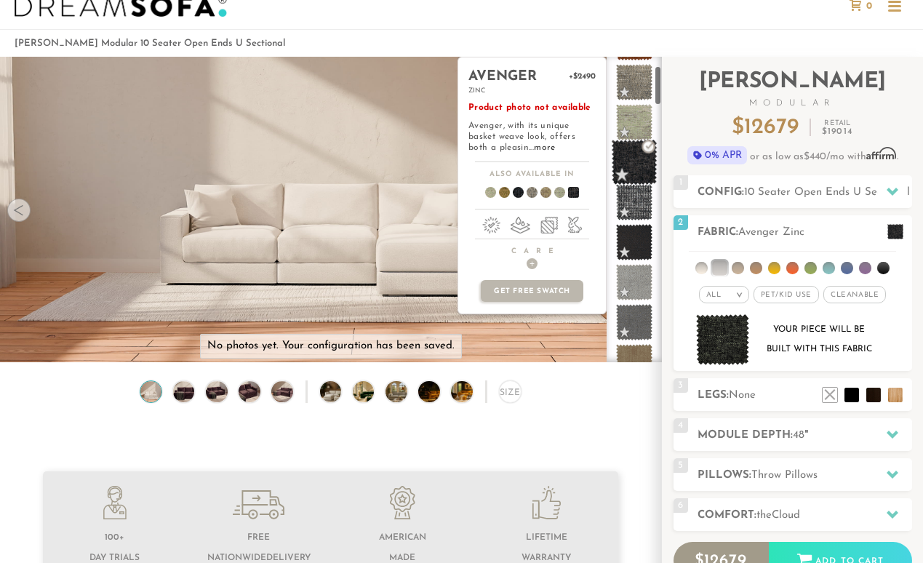
scroll to position [173, 0]
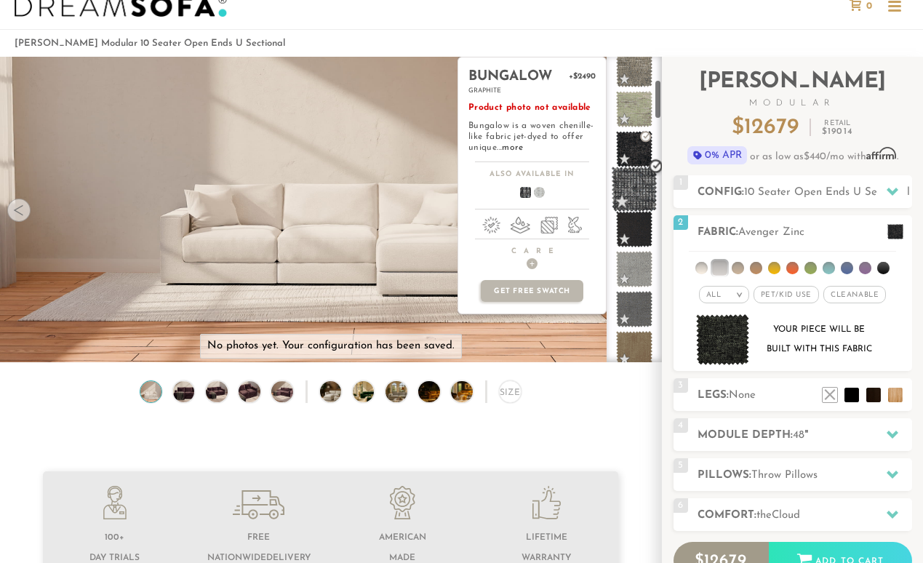
click at [631, 182] on span at bounding box center [634, 189] width 46 height 46
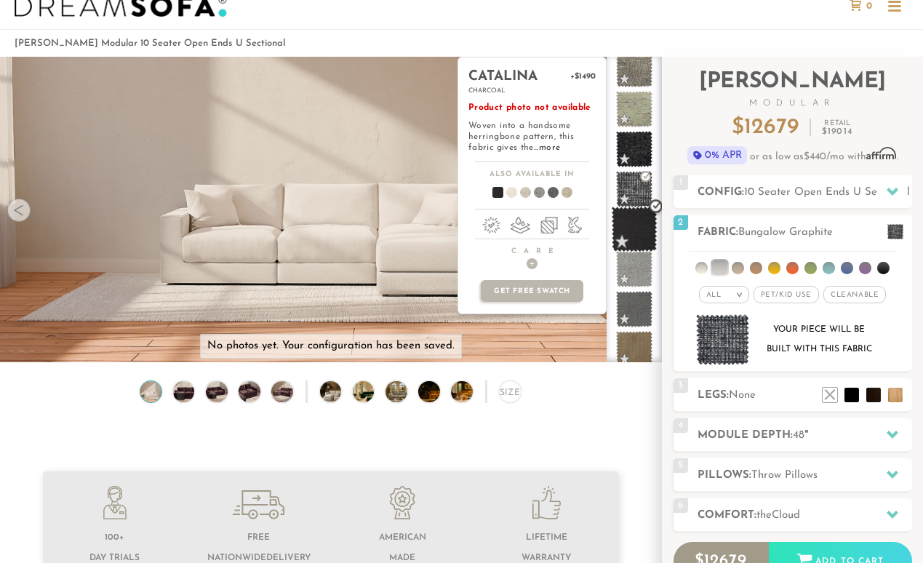
click at [634, 225] on span at bounding box center [634, 229] width 46 height 46
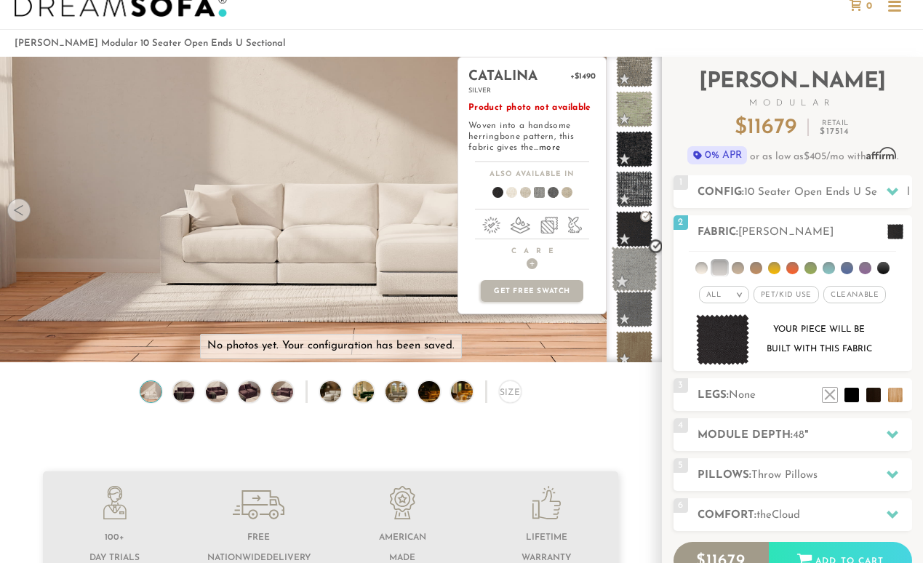
click at [638, 265] on span at bounding box center [634, 269] width 46 height 46
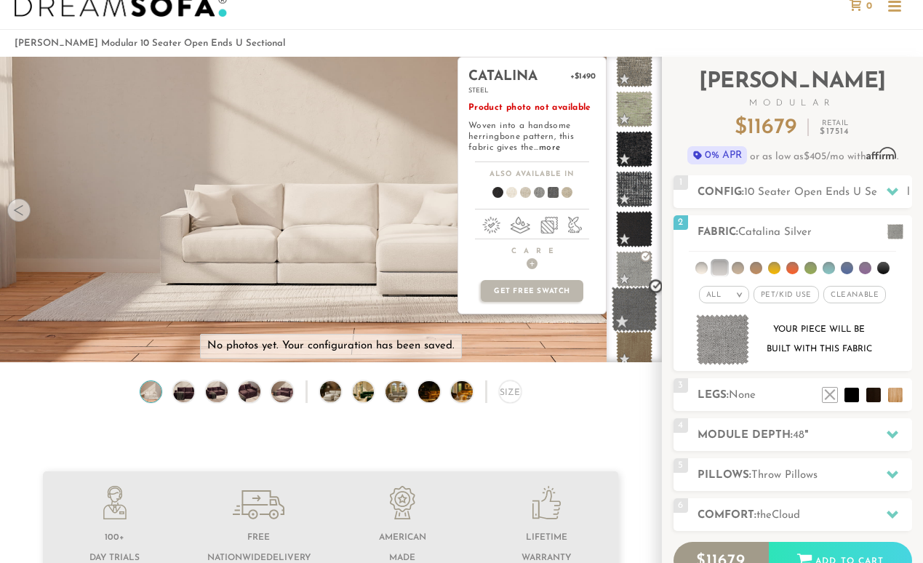
click at [641, 300] on span at bounding box center [634, 309] width 46 height 46
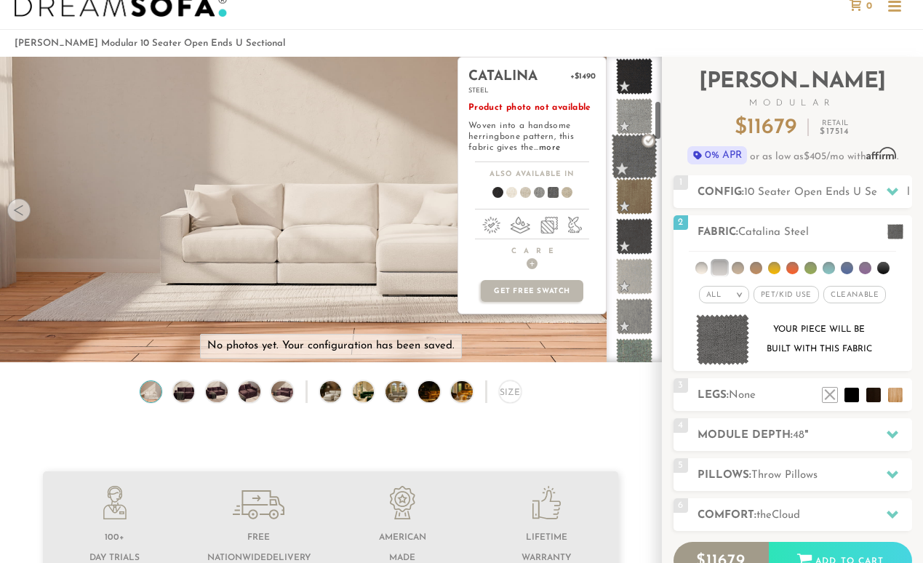
scroll to position [334, 0]
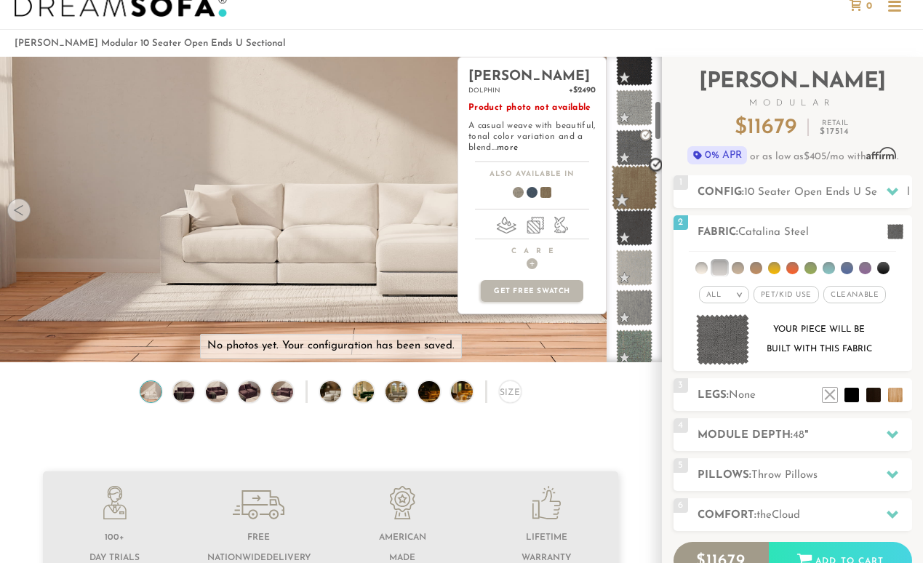
click at [635, 186] on span at bounding box center [634, 188] width 46 height 46
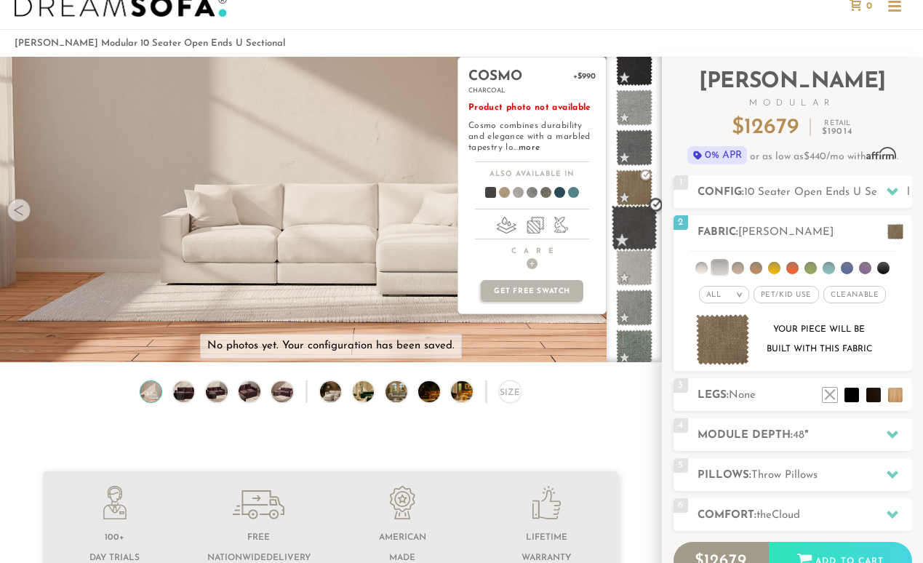
click at [635, 222] on span at bounding box center [634, 228] width 46 height 46
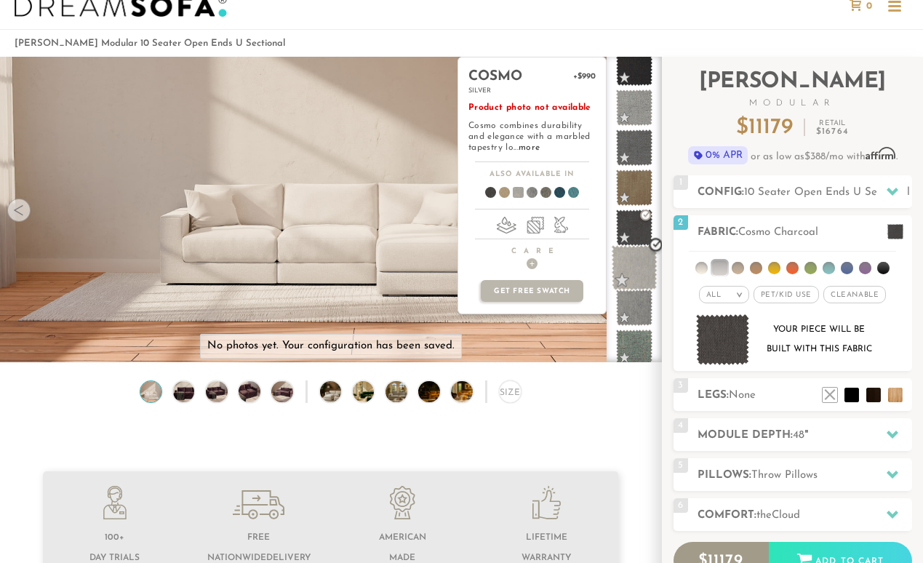
click at [635, 261] on span at bounding box center [634, 268] width 46 height 46
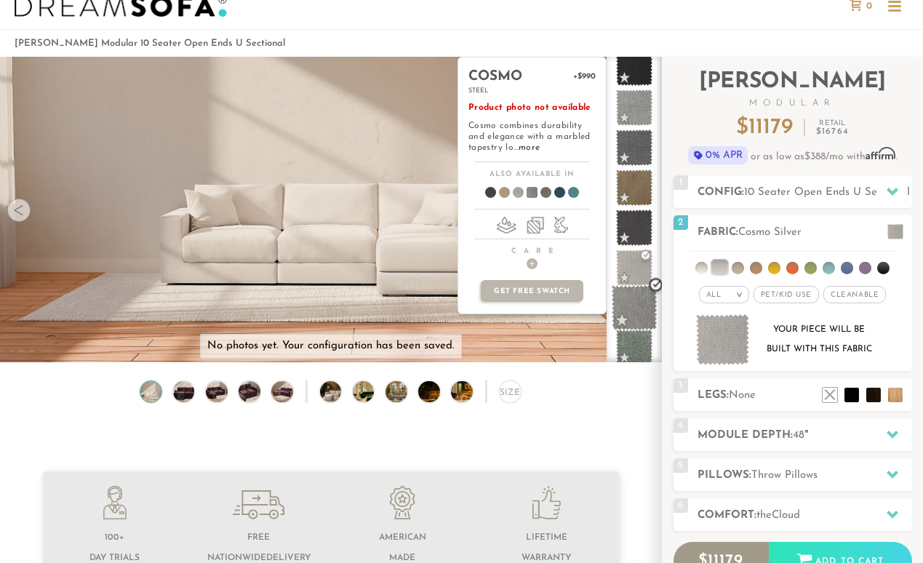
click at [637, 304] on span at bounding box center [634, 308] width 46 height 46
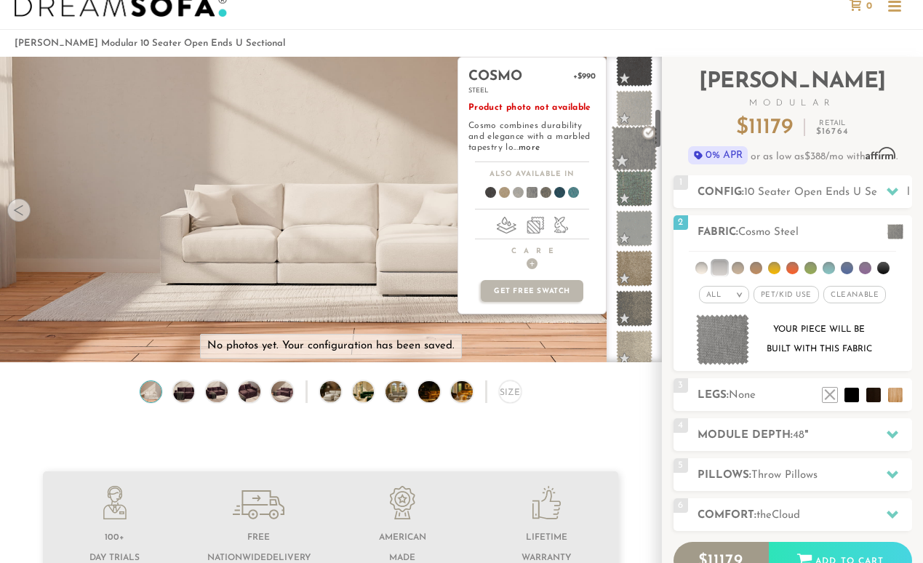
scroll to position [509, 0]
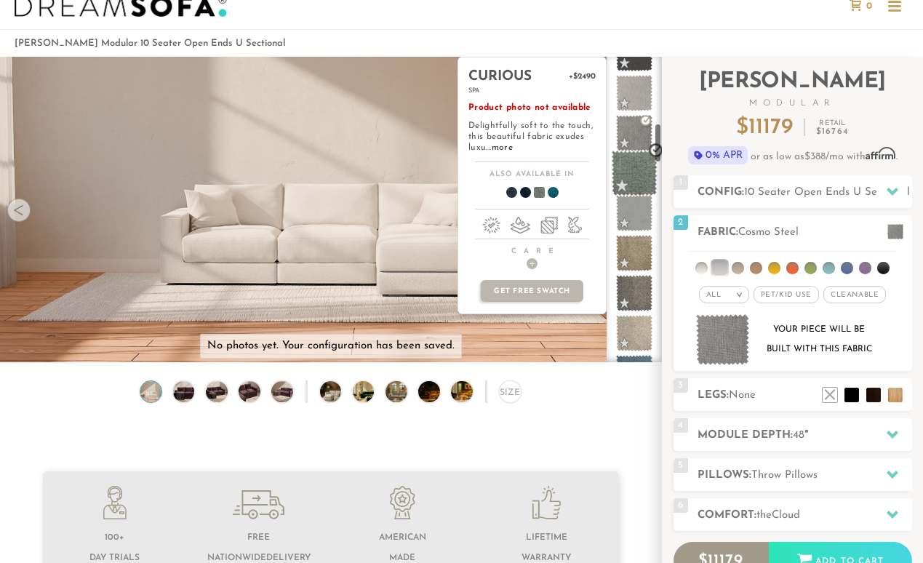
click at [633, 168] on span at bounding box center [634, 173] width 46 height 46
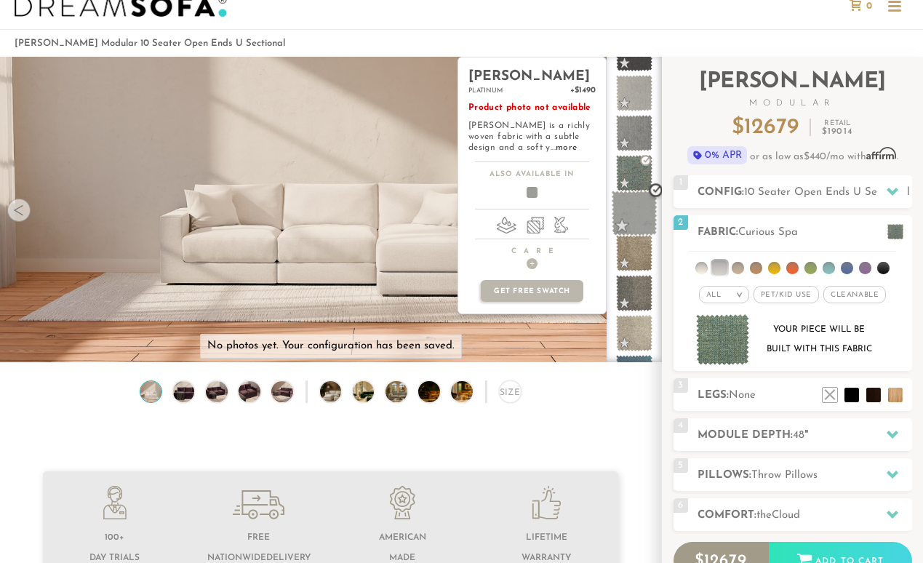
click at [635, 215] on span at bounding box center [634, 213] width 46 height 46
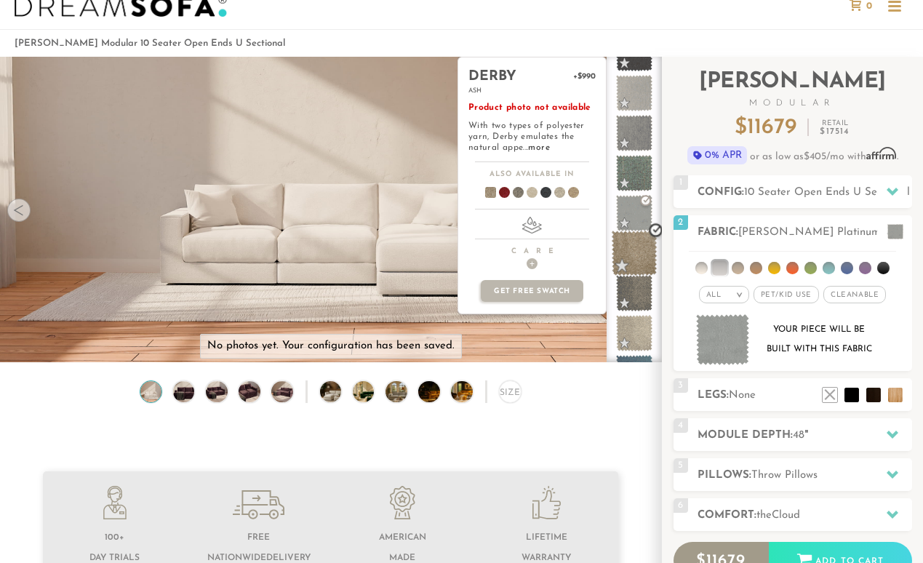
click at [635, 263] on span at bounding box center [634, 253] width 46 height 46
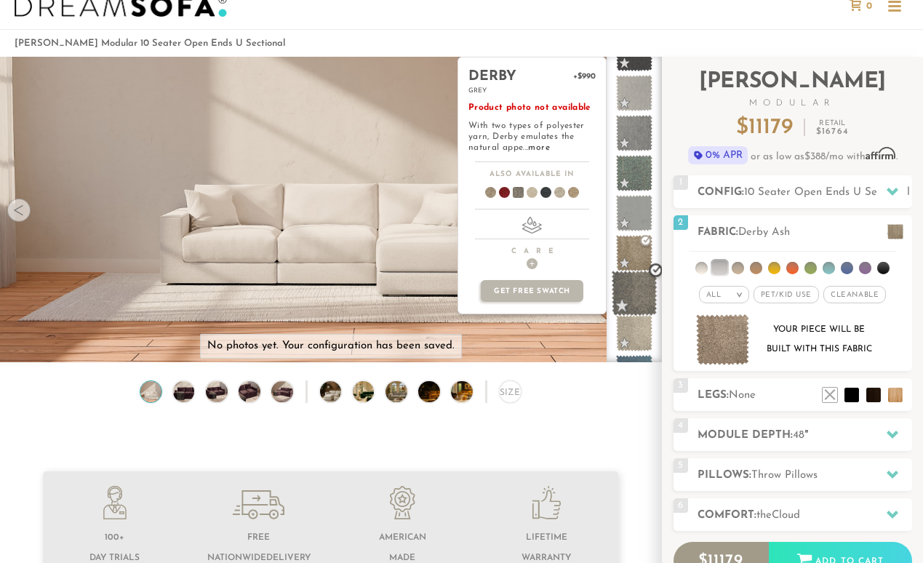
click at [635, 302] on span at bounding box center [634, 293] width 46 height 46
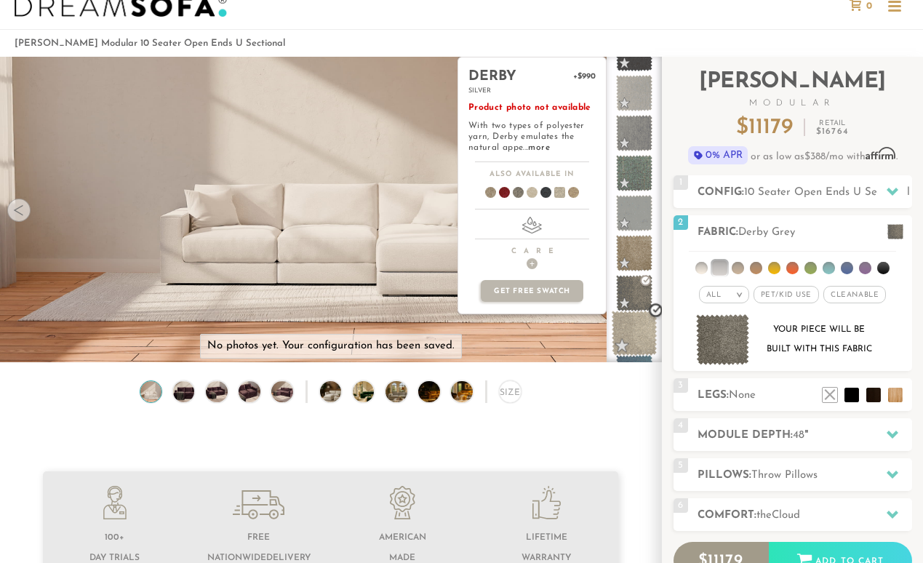
click at [636, 324] on span at bounding box center [634, 333] width 46 height 46
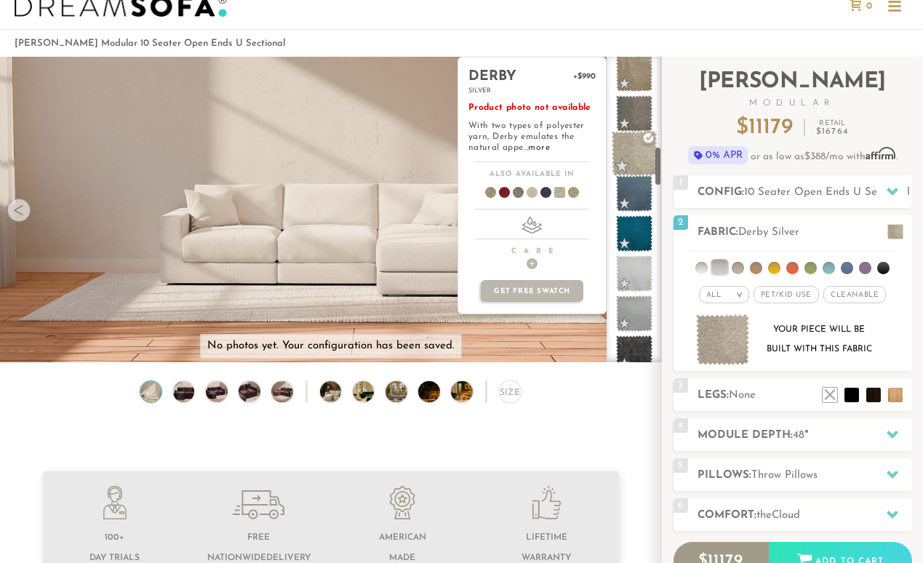
scroll to position [705, 0]
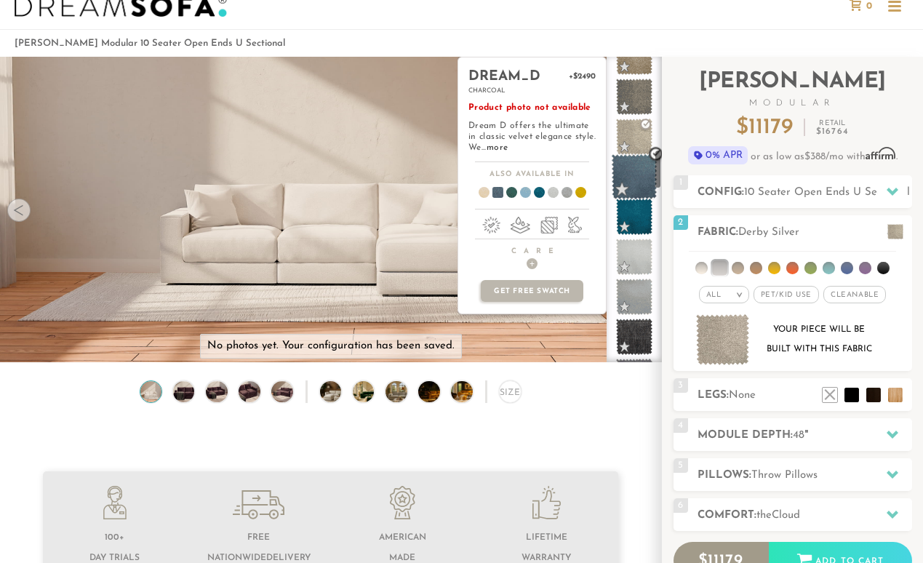
click at [633, 177] on span at bounding box center [634, 177] width 46 height 46
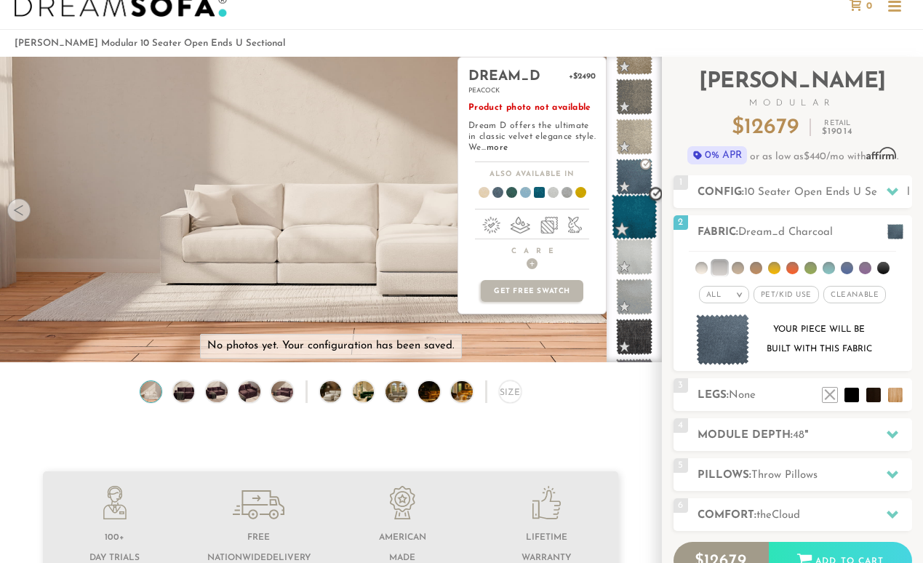
click at [636, 211] on span at bounding box center [634, 217] width 46 height 46
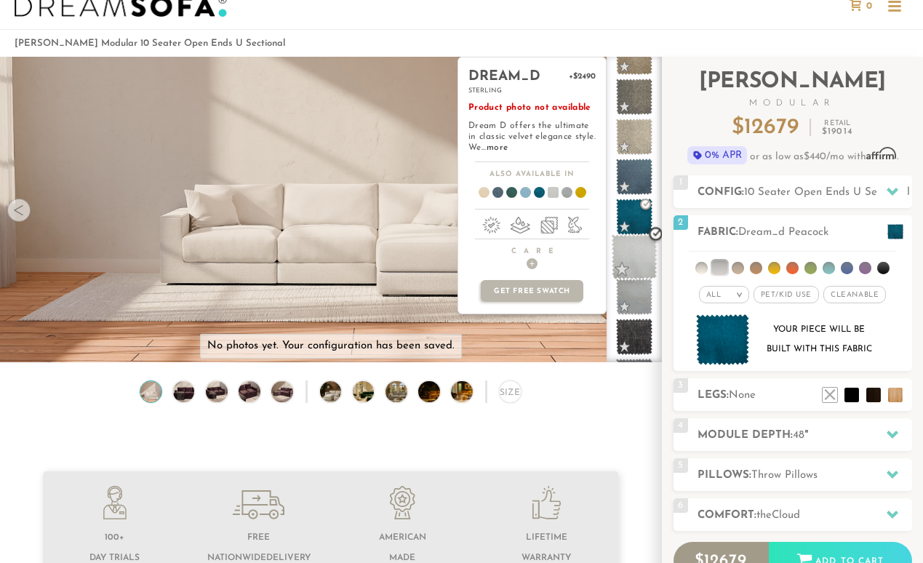
click at [635, 248] on span at bounding box center [634, 257] width 46 height 46
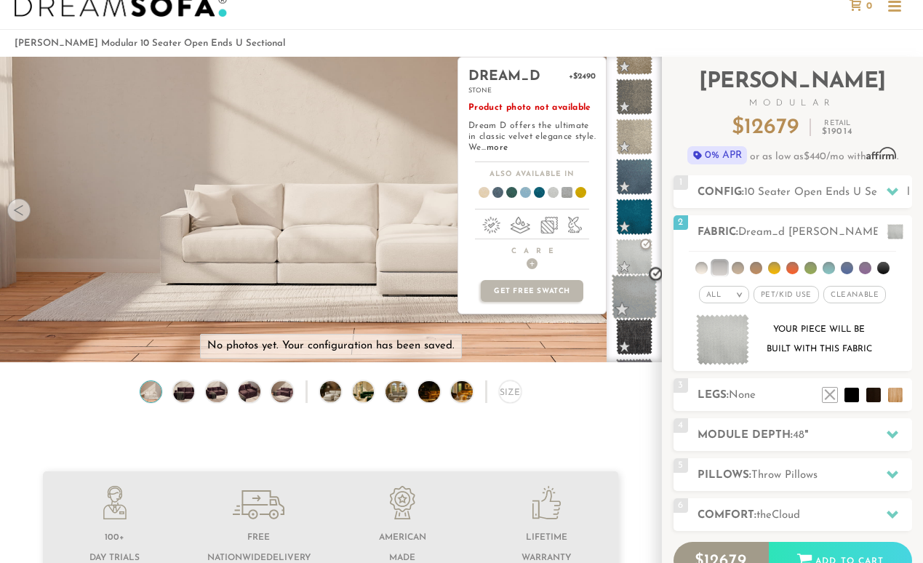
click at [635, 294] on span at bounding box center [634, 297] width 46 height 46
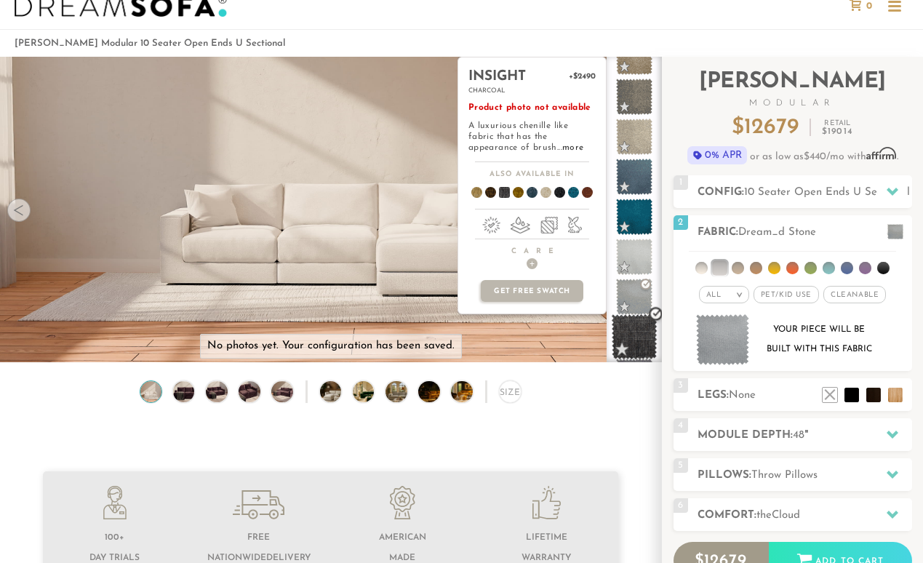
click at [638, 324] on span at bounding box center [634, 337] width 46 height 46
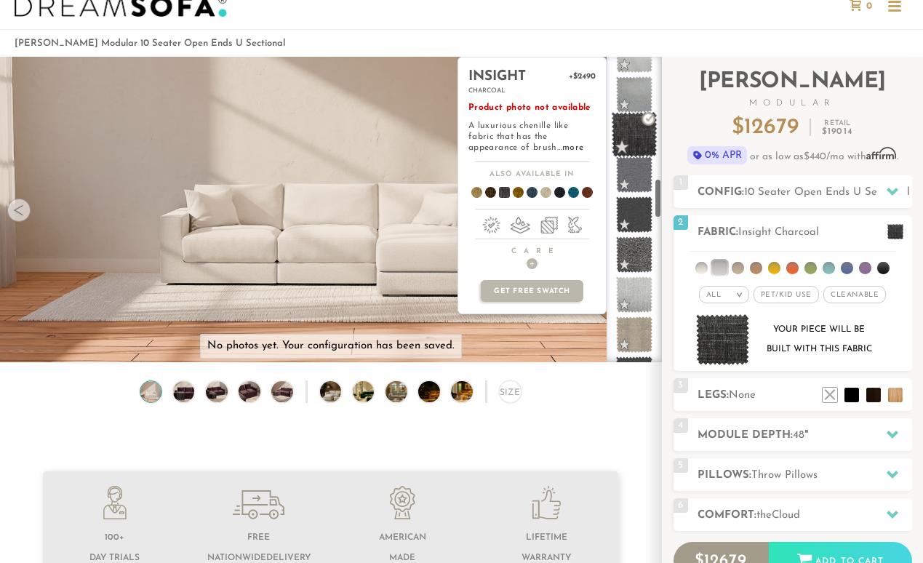
scroll to position [933, 0]
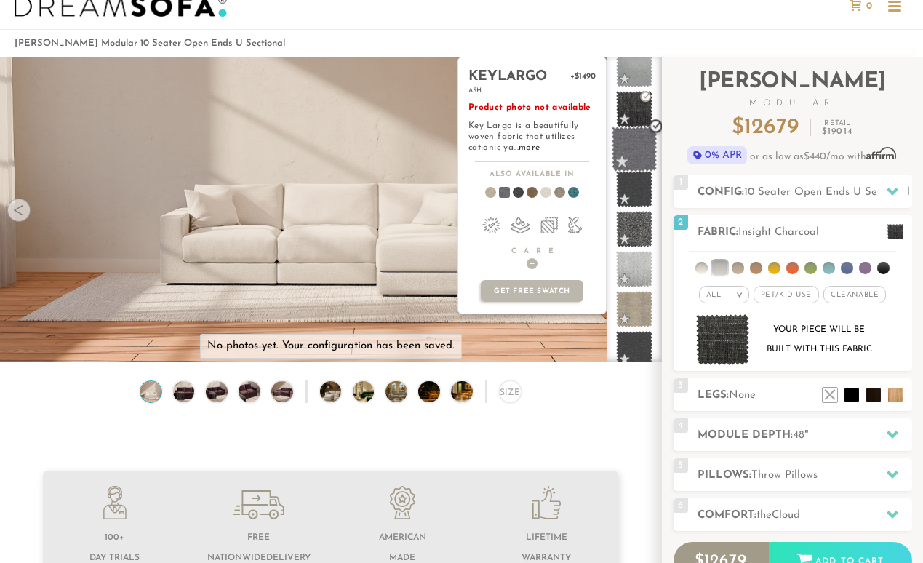
click at [628, 144] on span at bounding box center [634, 150] width 46 height 46
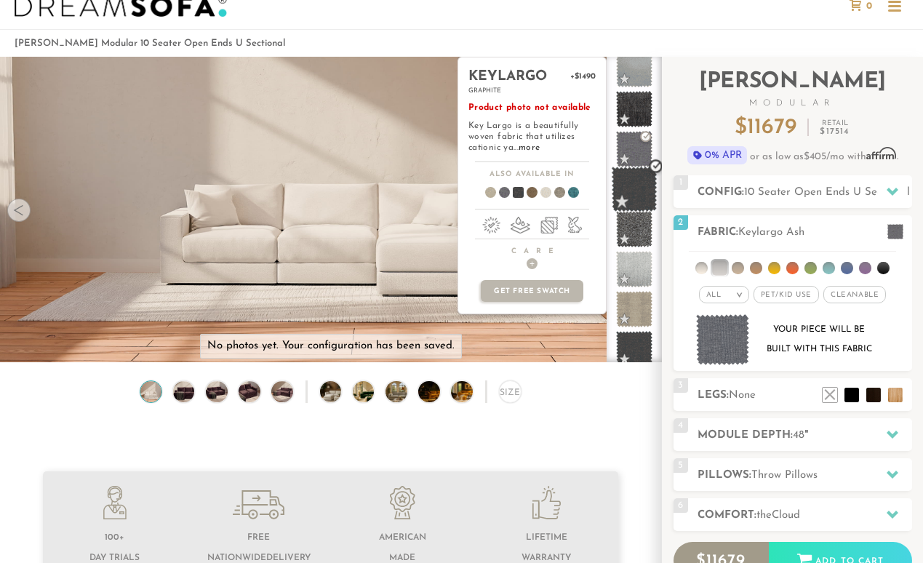
click at [633, 194] on span at bounding box center [634, 189] width 46 height 46
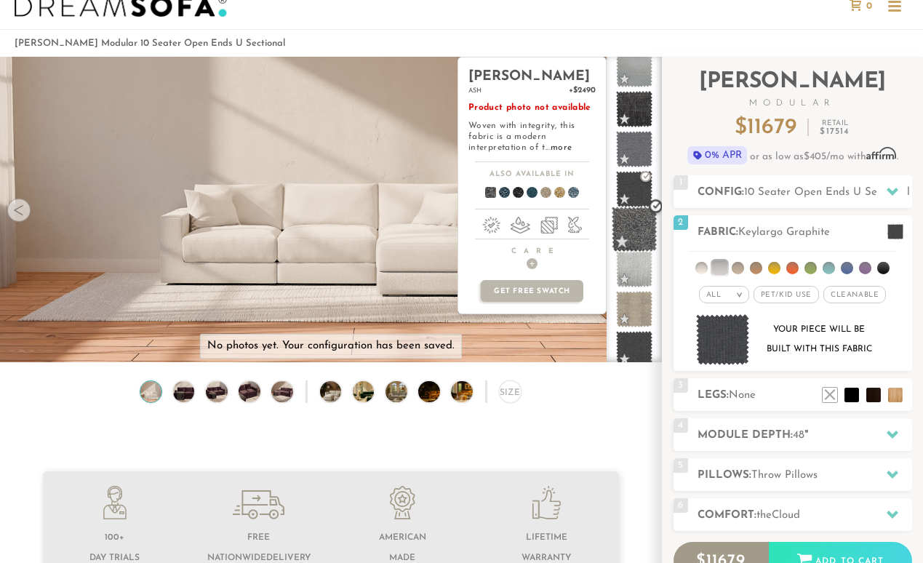
click at [633, 225] on span at bounding box center [634, 229] width 46 height 46
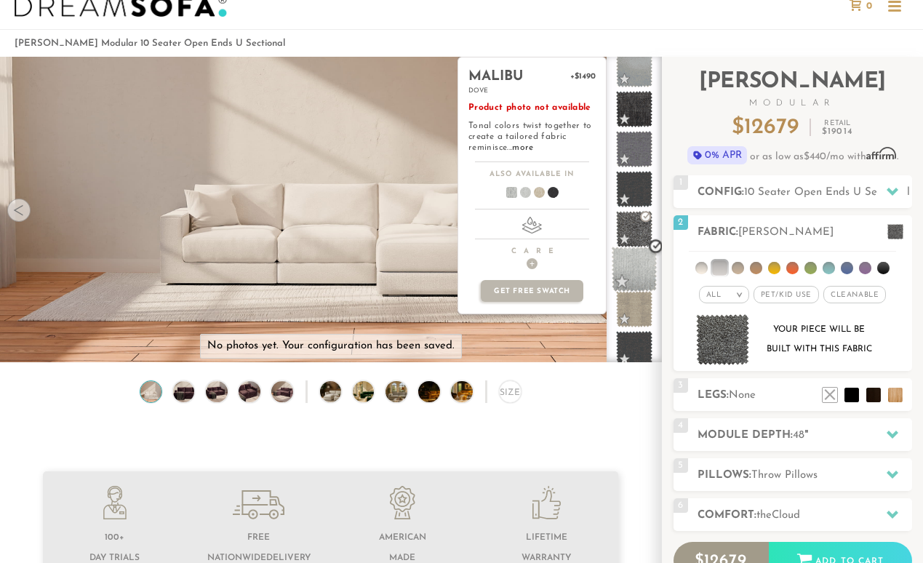
click at [633, 272] on span at bounding box center [634, 269] width 46 height 46
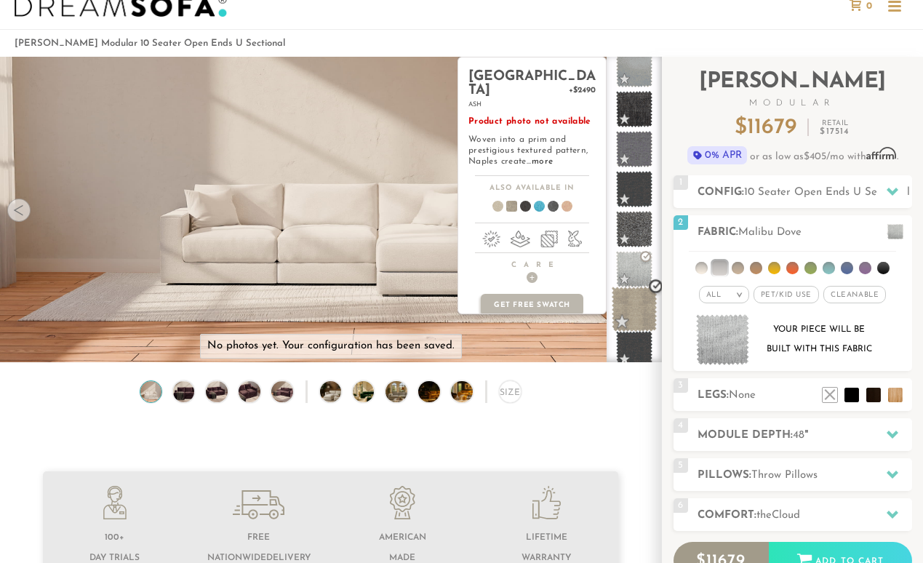
click at [638, 312] on span at bounding box center [634, 309] width 46 height 46
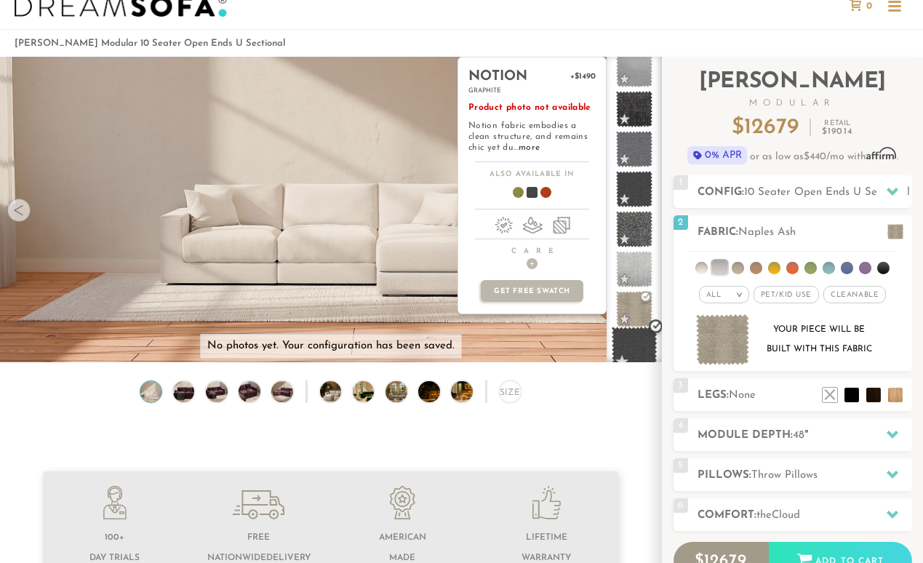
click at [636, 340] on span at bounding box center [634, 349] width 46 height 46
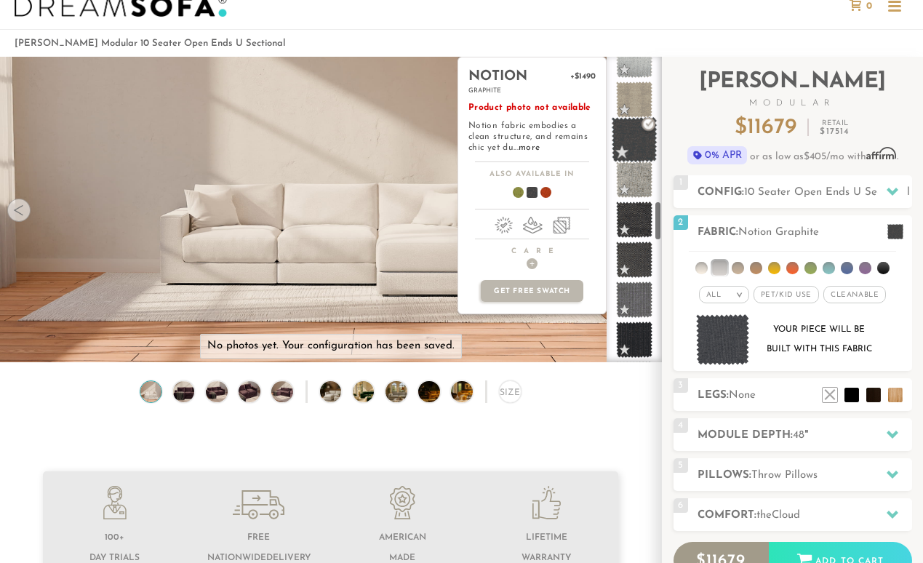
scroll to position [1168, 0]
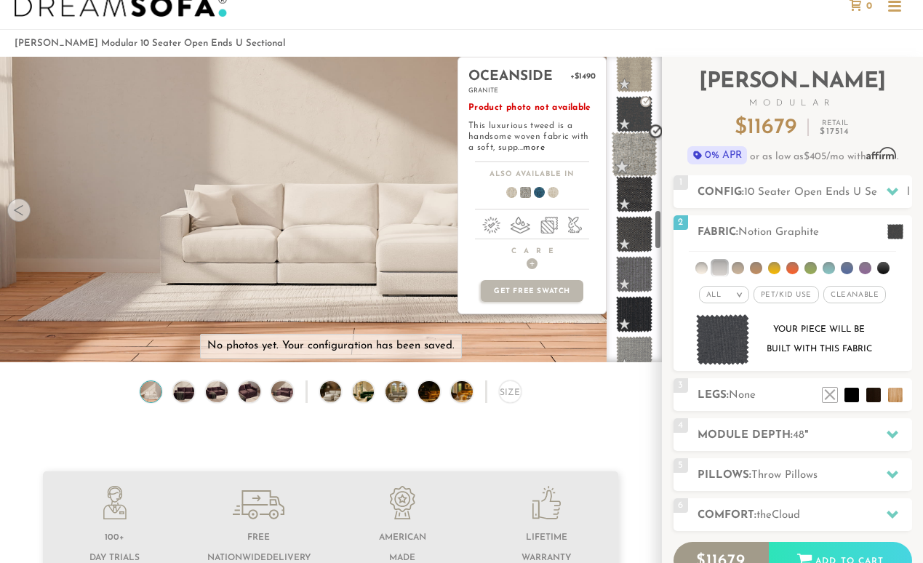
click at [641, 161] on span at bounding box center [634, 155] width 46 height 46
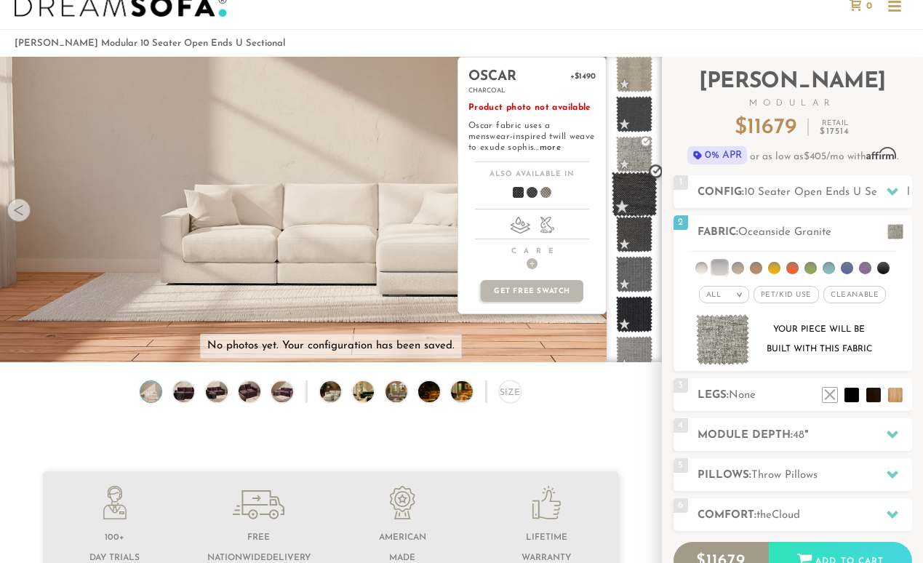
click at [638, 204] on span at bounding box center [634, 195] width 46 height 46
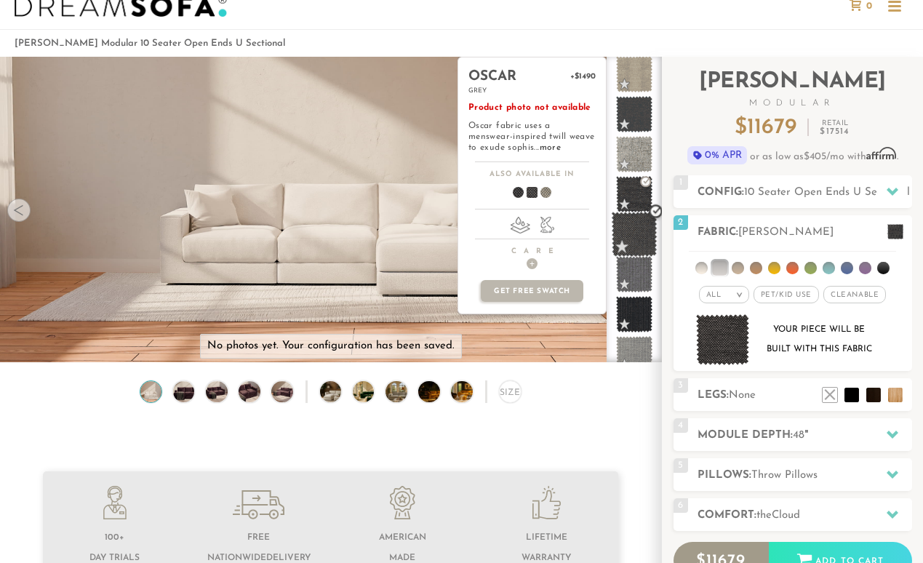
click at [638, 244] on span at bounding box center [634, 235] width 46 height 46
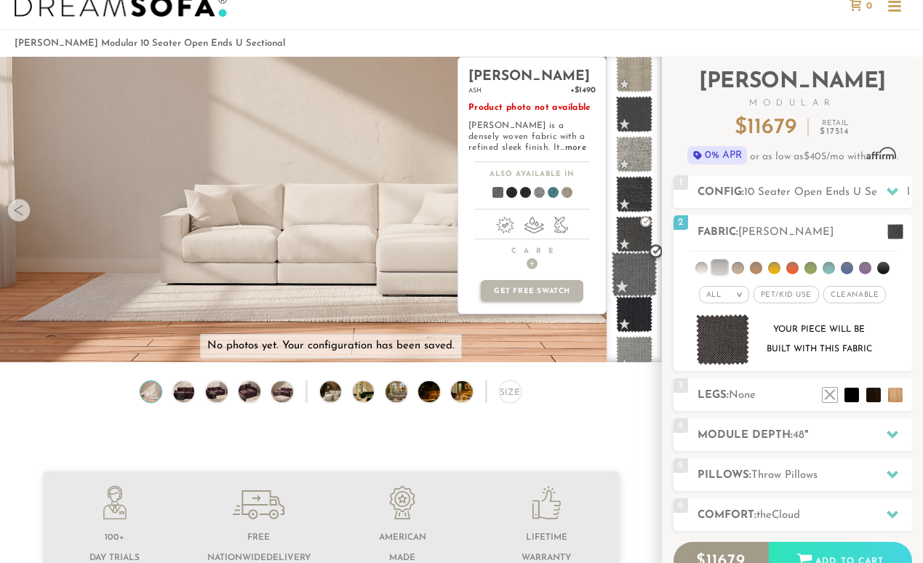
click at [636, 280] on span at bounding box center [634, 275] width 46 height 46
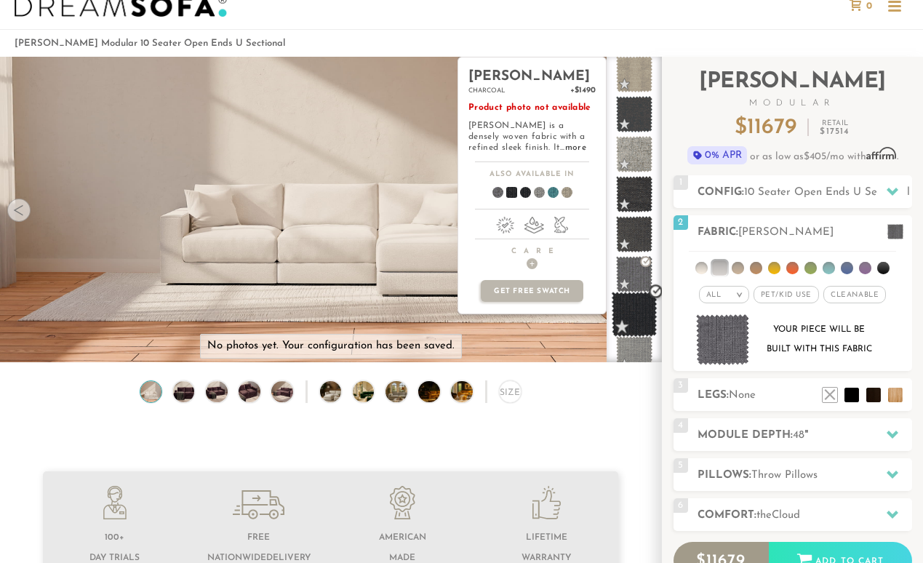
click at [632, 313] on span at bounding box center [634, 315] width 46 height 46
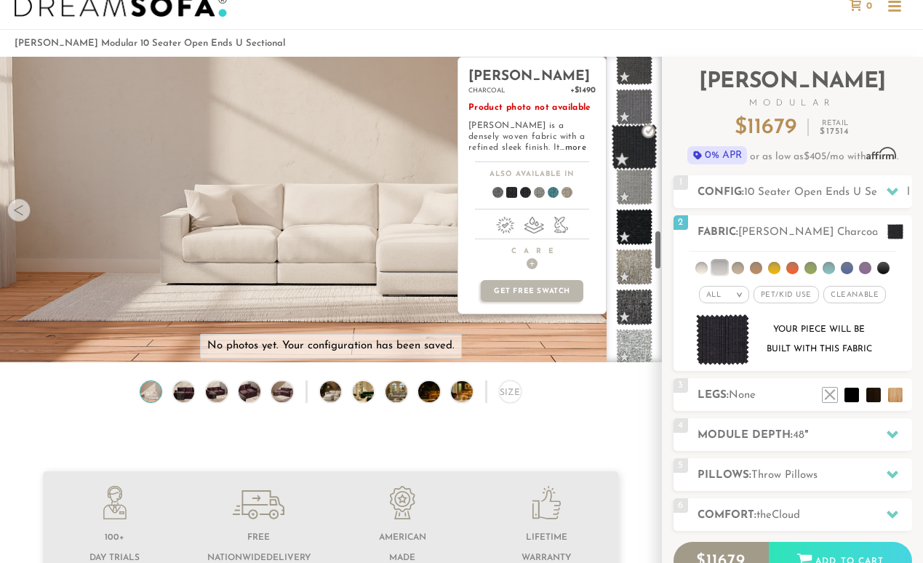
scroll to position [1341, 0]
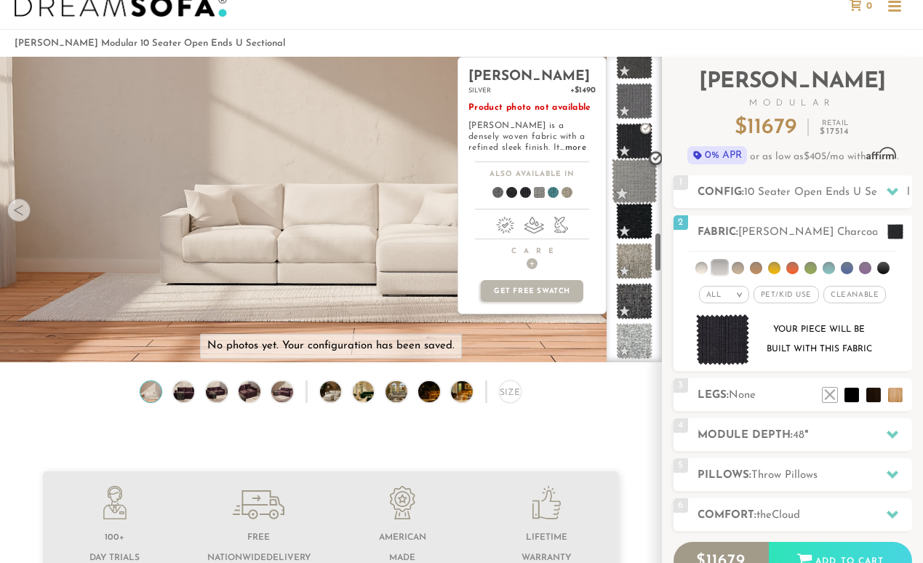
click at [638, 183] on span at bounding box center [634, 181] width 46 height 46
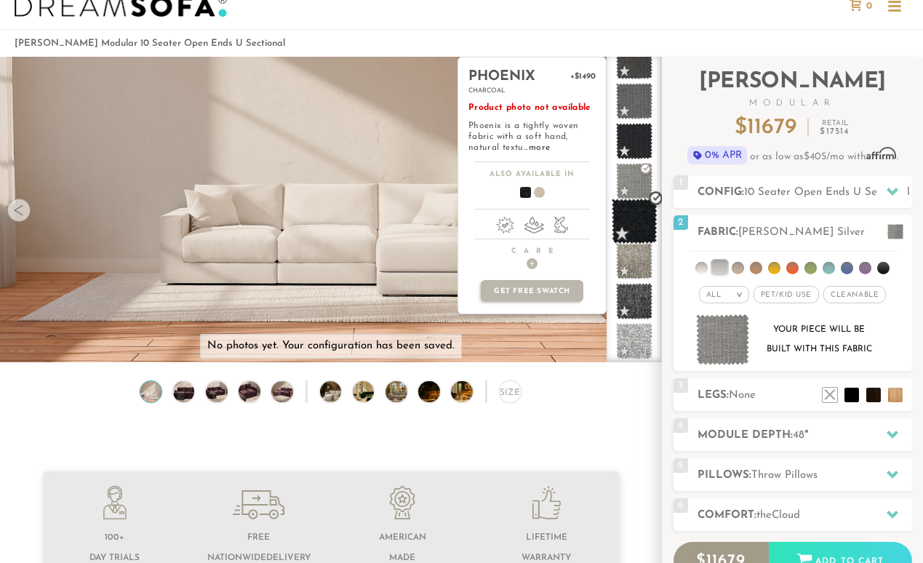
click at [636, 223] on span at bounding box center [634, 221] width 46 height 46
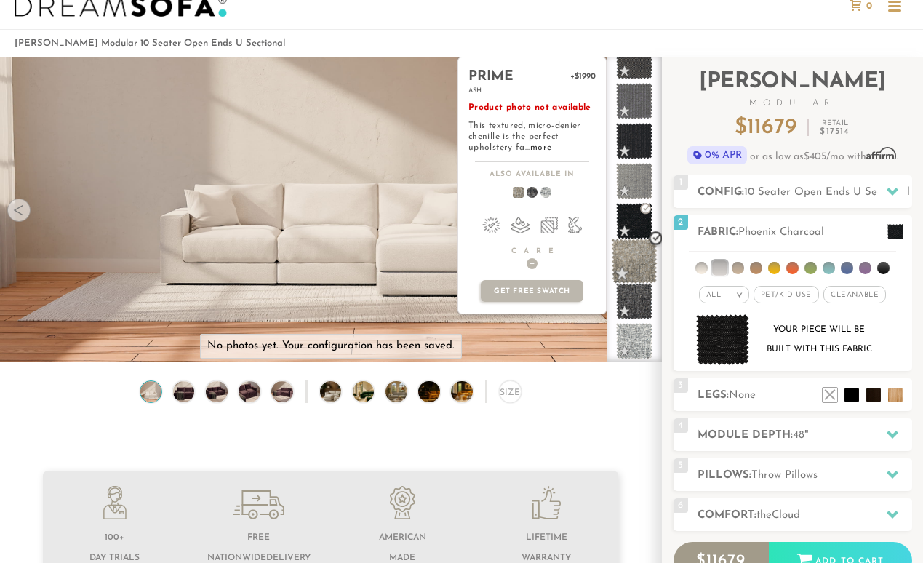
click at [638, 265] on span at bounding box center [634, 261] width 46 height 46
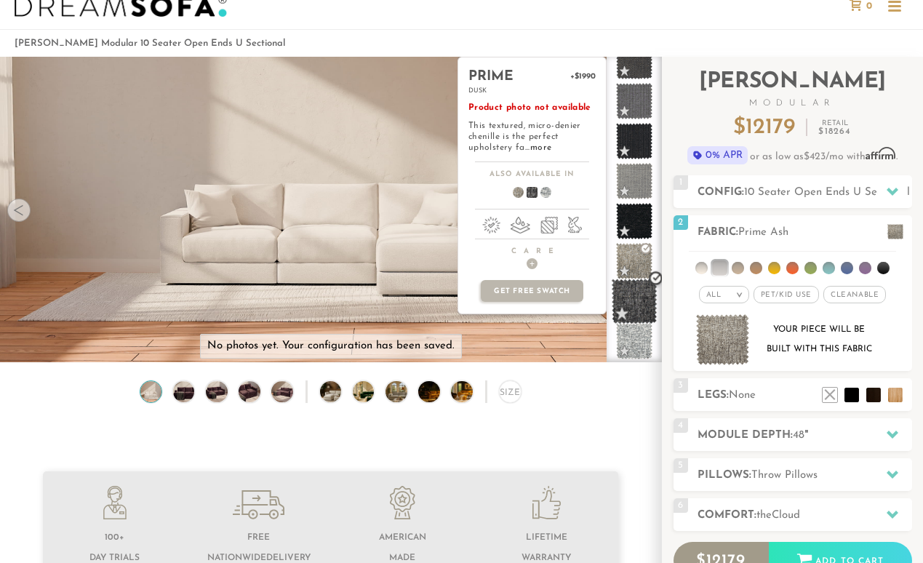
click at [638, 301] on span at bounding box center [634, 301] width 46 height 46
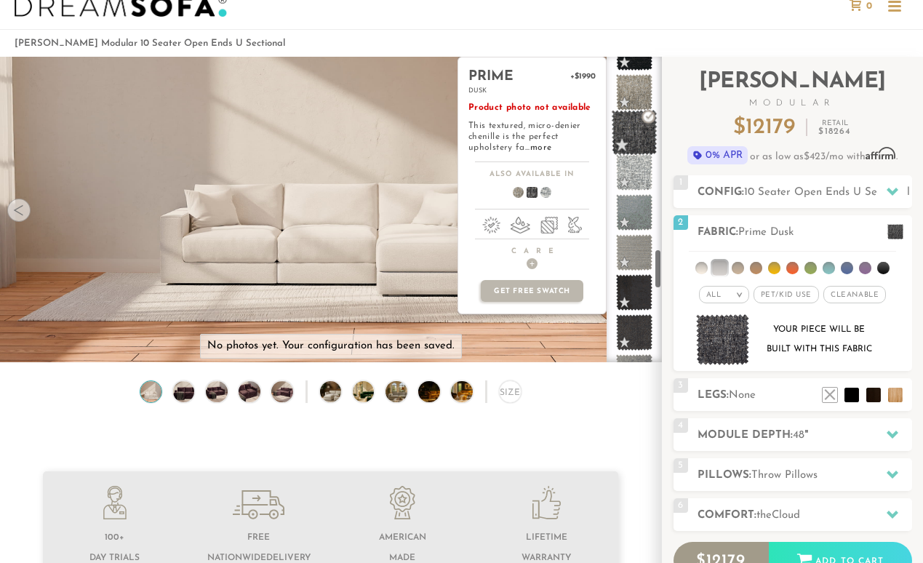
scroll to position [1533, 0]
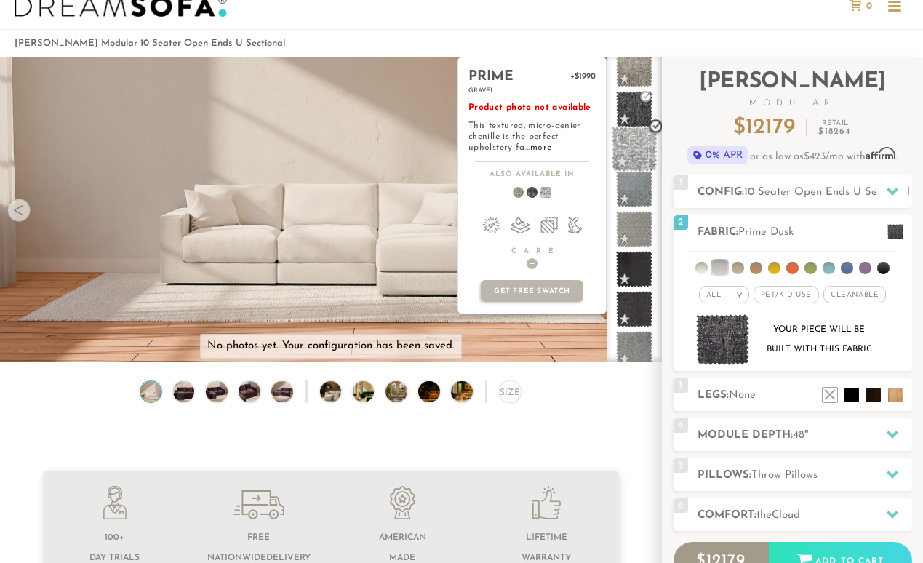
click at [635, 147] on span at bounding box center [634, 150] width 46 height 46
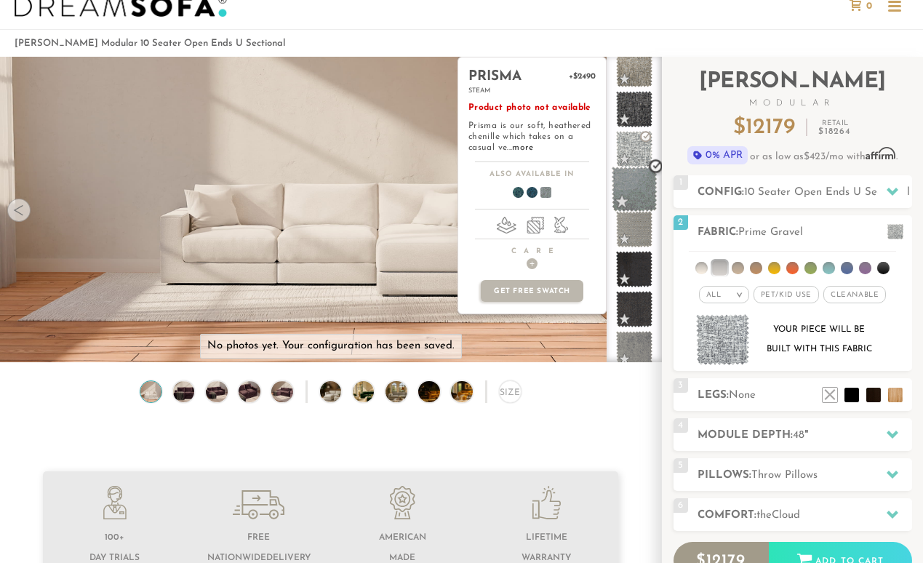
click at [633, 182] on span at bounding box center [634, 189] width 46 height 46
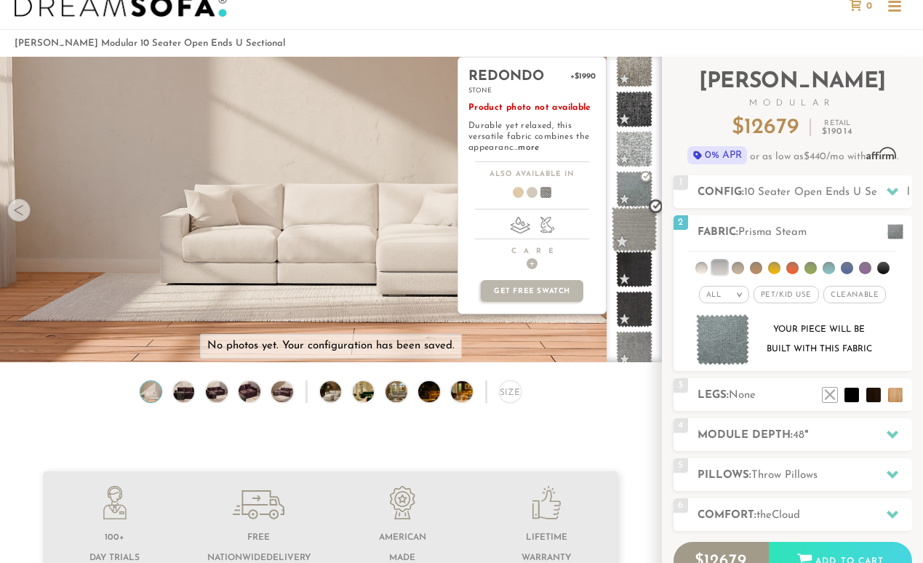
click at [633, 225] on span at bounding box center [634, 229] width 46 height 46
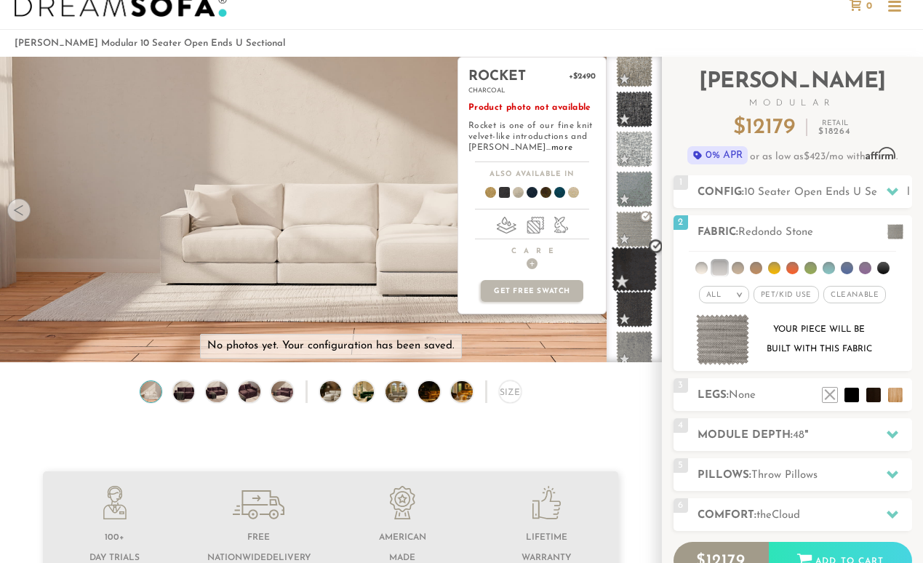
click at [633, 262] on span at bounding box center [634, 269] width 46 height 46
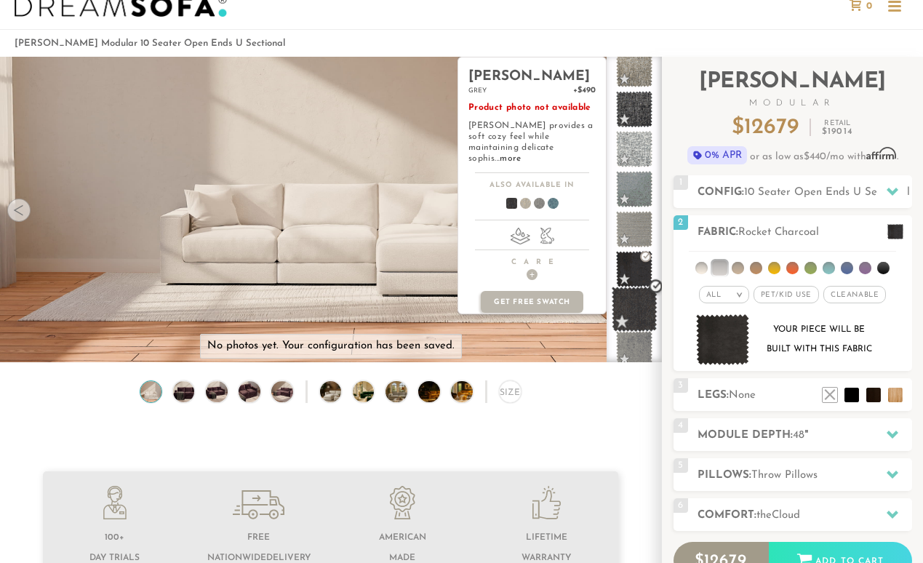
click at [629, 301] on span at bounding box center [634, 309] width 46 height 46
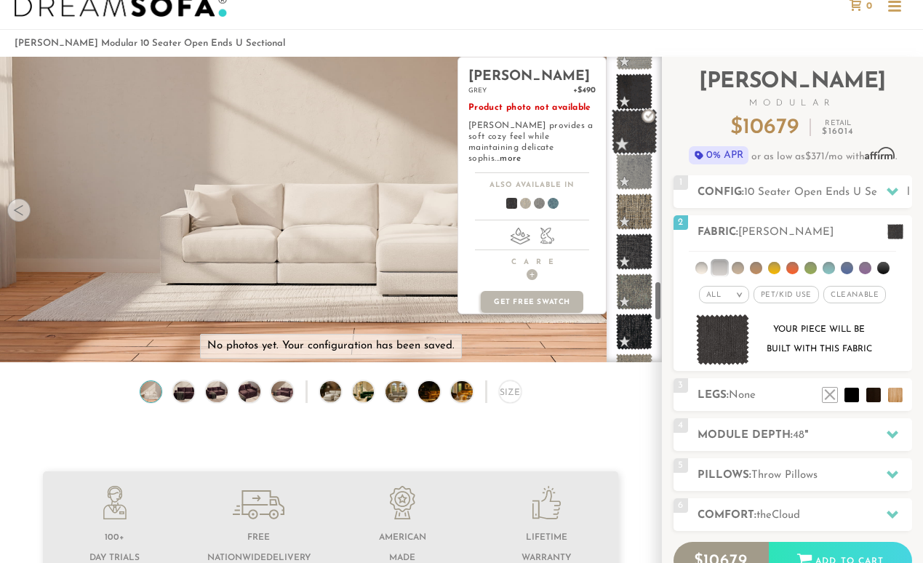
scroll to position [1711, 0]
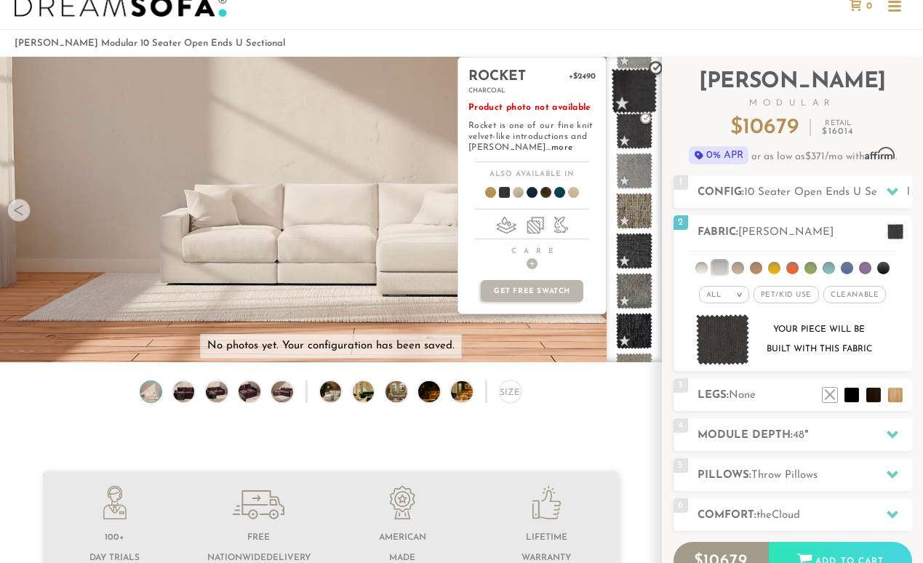
click at [635, 93] on span at bounding box center [634, 91] width 46 height 46
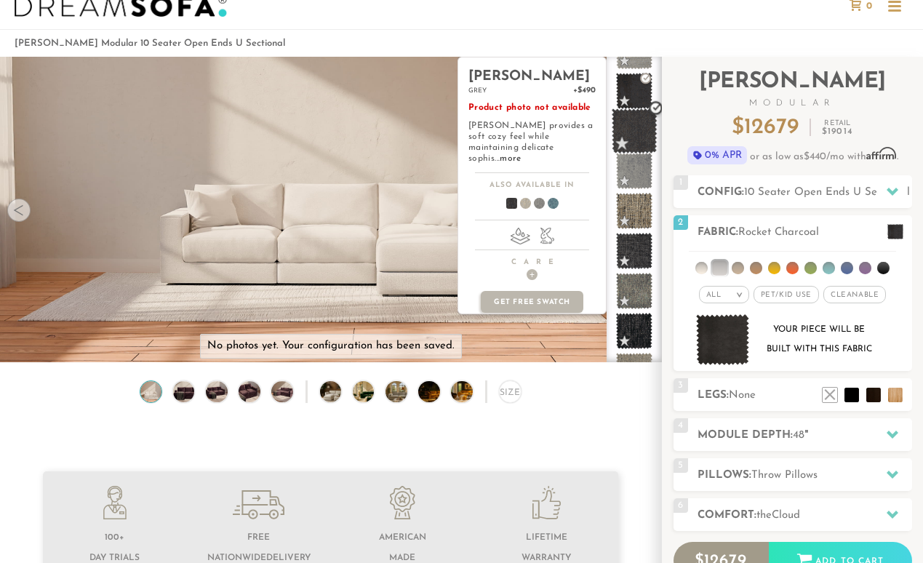
click at [633, 127] on span at bounding box center [634, 131] width 46 height 46
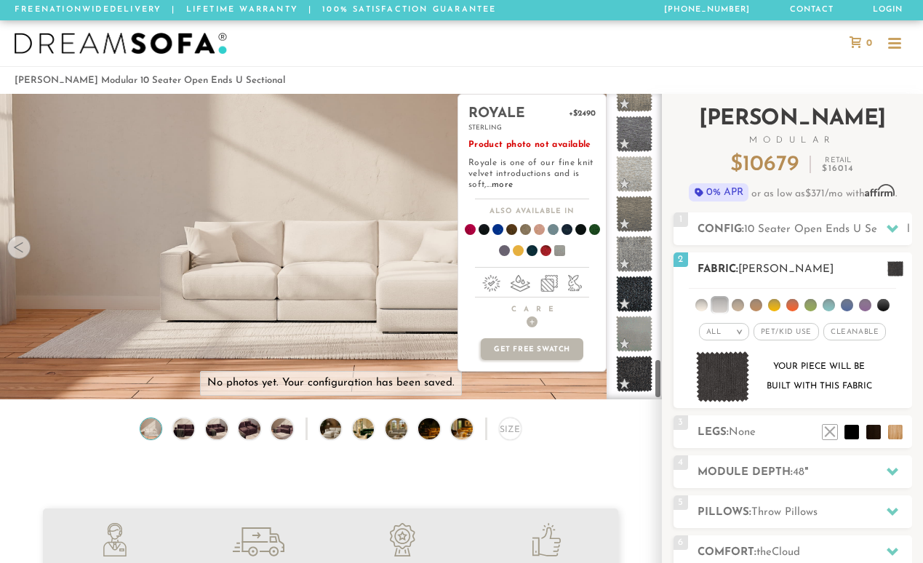
scroll to position [0, 0]
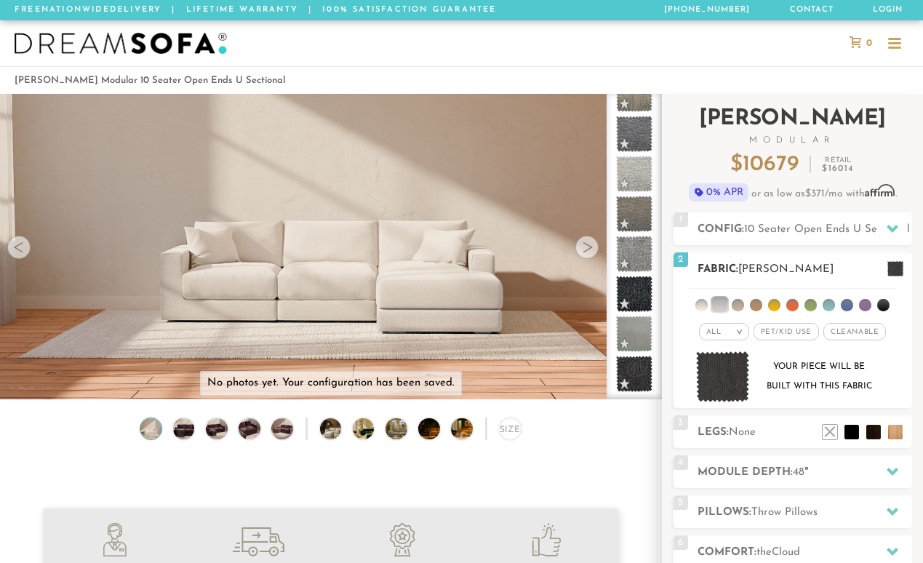
click at [742, 329] on em ">" at bounding box center [739, 331] width 11 height 7
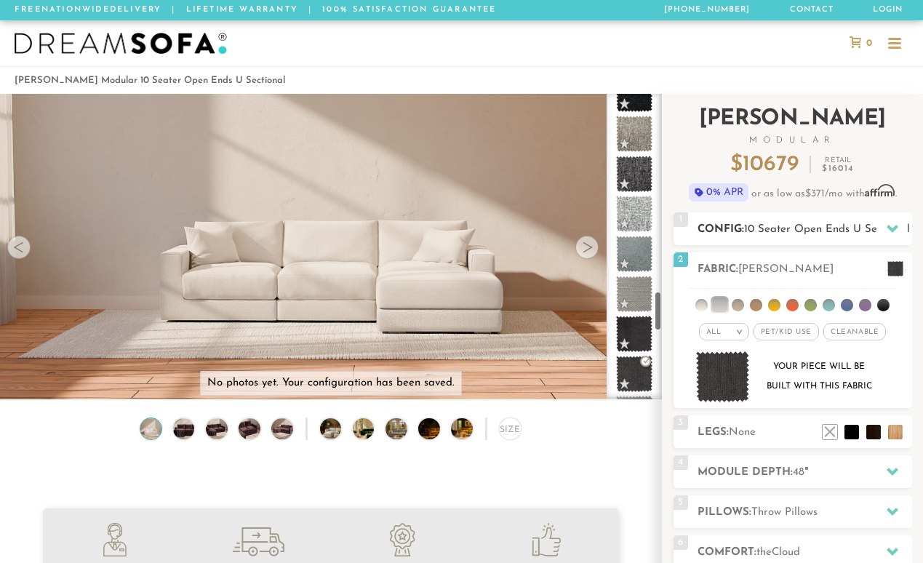
click at [807, 228] on span "10 Seater Open Ends U Sectional" at bounding box center [827, 229] width 166 height 11
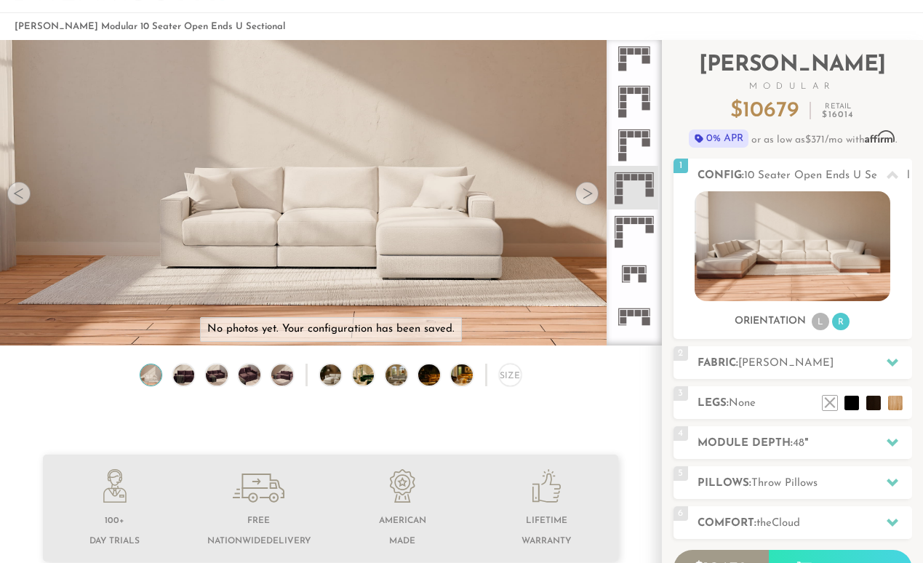
scroll to position [52, 0]
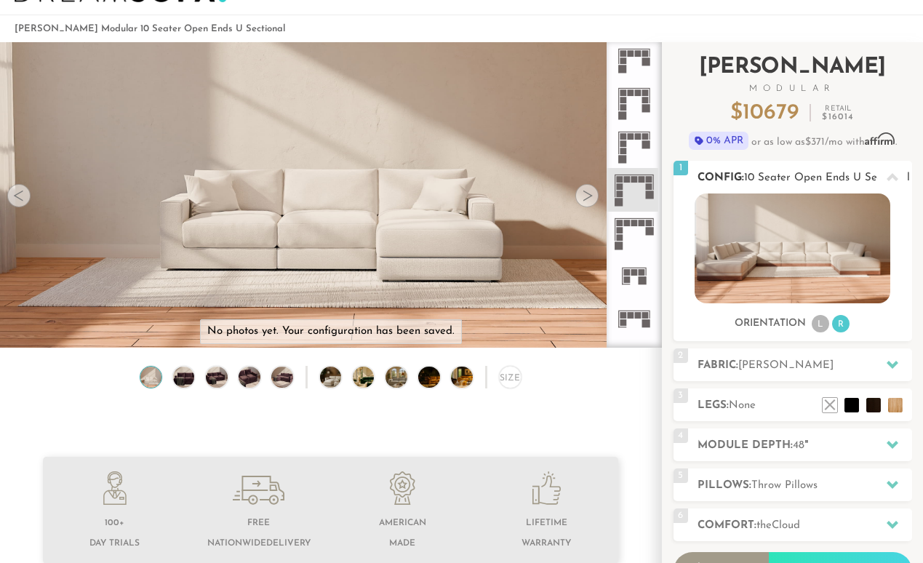
click at [830, 176] on span "10 Seater Open Ends U Sectional" at bounding box center [827, 177] width 166 height 11
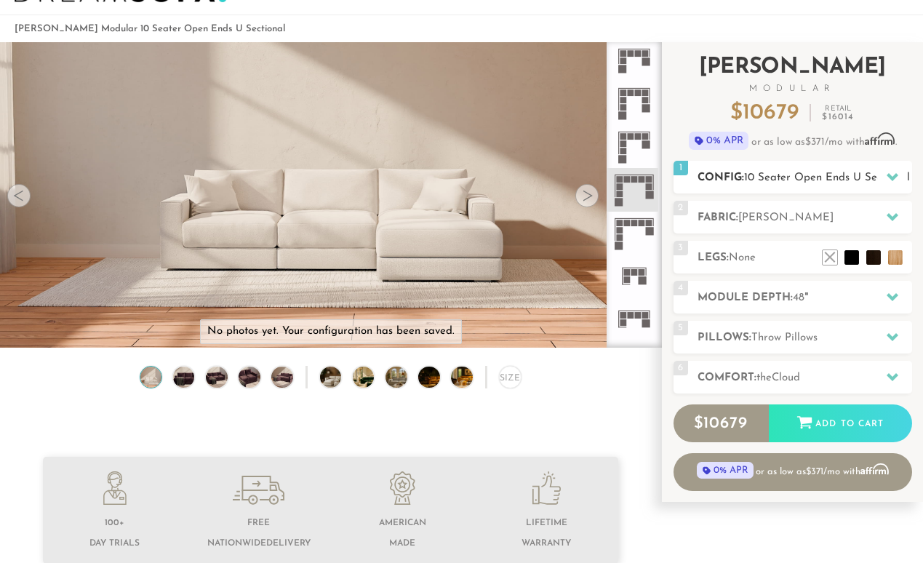
click at [830, 176] on span "10 Seater Open Ends U Sectional" at bounding box center [827, 177] width 166 height 11
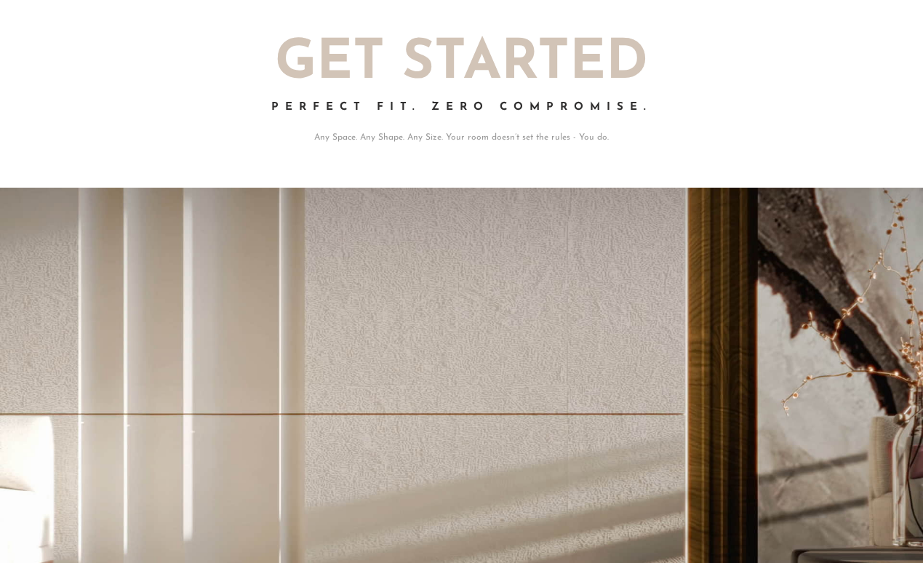
scroll to position [0, 0]
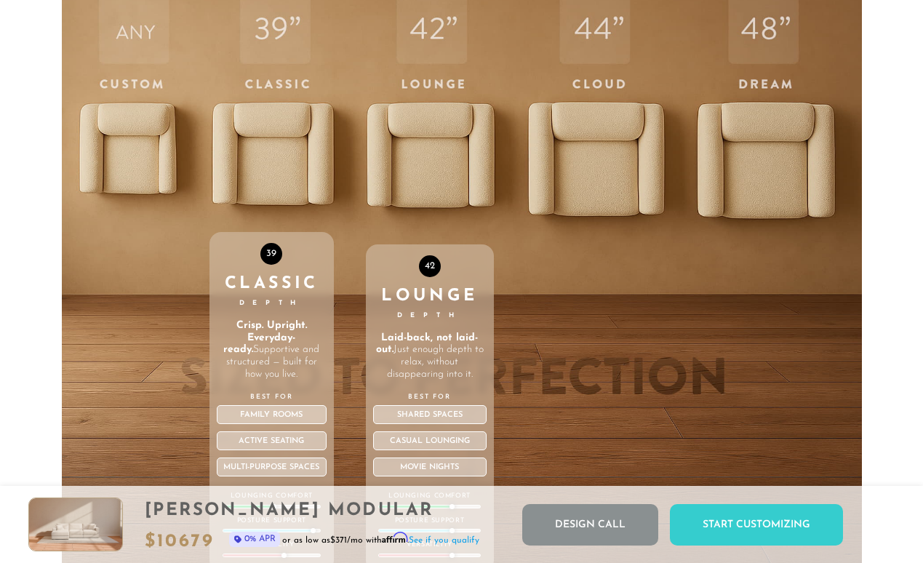
click at [400, 140] on div "42 Lounge Depth Laid-back, not laid-out. Just enough depth to relax, without di…" at bounding box center [430, 275] width 128 height 618
